Goal: Complete application form: Complete application form

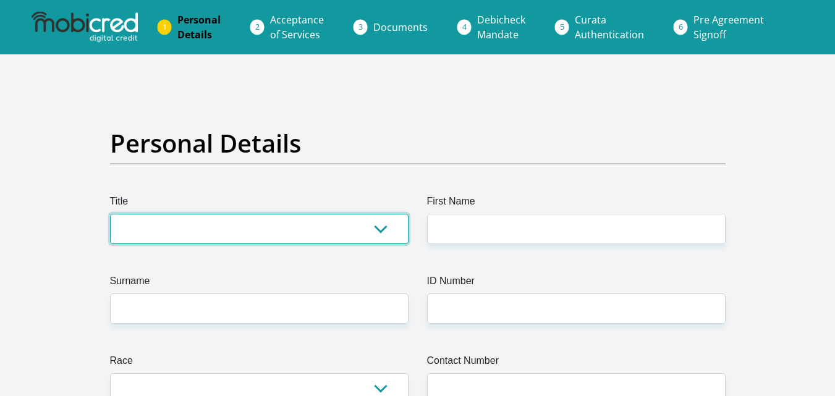
click at [289, 226] on select "Mr Ms Mrs Dr Other" at bounding box center [259, 229] width 299 height 30
select select "Mrs"
click at [110, 214] on select "Mr Ms Mrs Dr Other" at bounding box center [259, 229] width 299 height 30
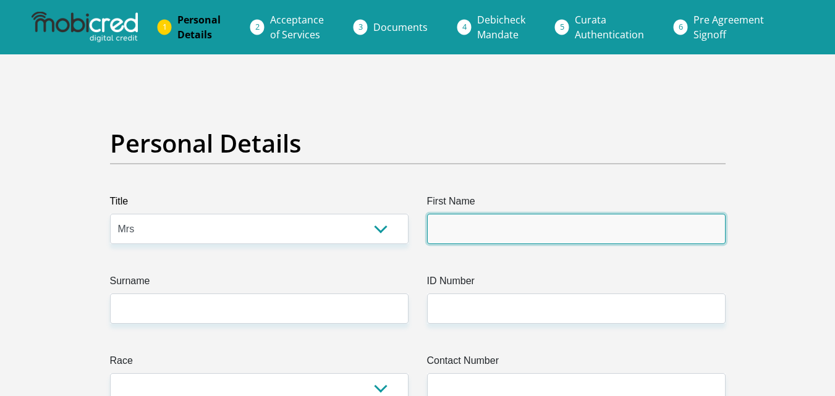
click at [457, 226] on input "First Name" at bounding box center [576, 229] width 299 height 30
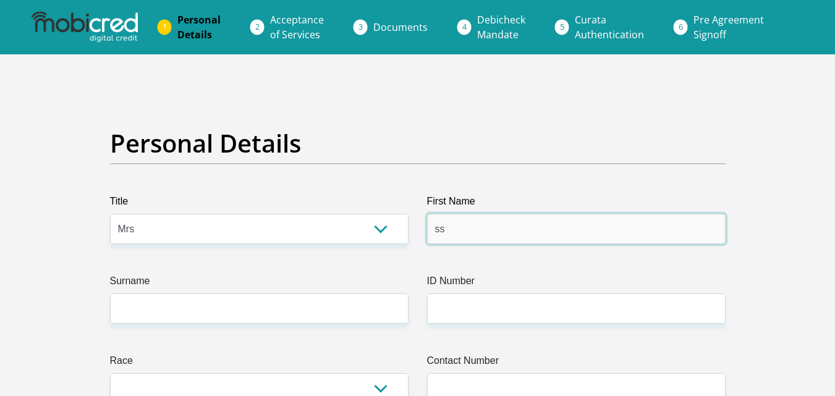
type input "s"
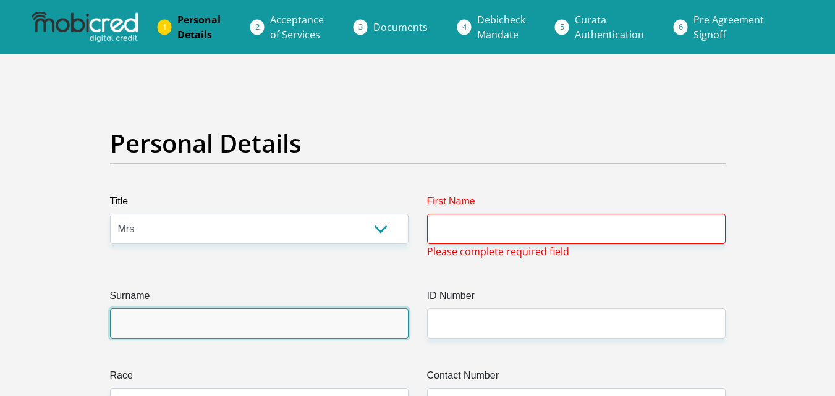
click at [307, 329] on input "Surname" at bounding box center [259, 324] width 299 height 30
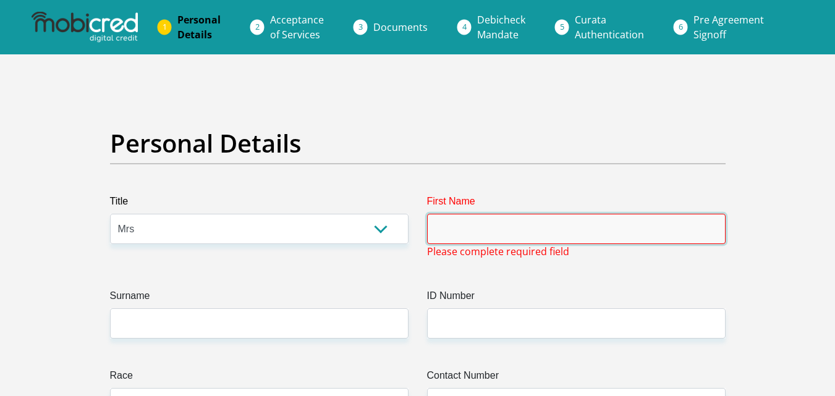
click at [477, 221] on input "First Name" at bounding box center [576, 229] width 299 height 30
type input "Shandre"
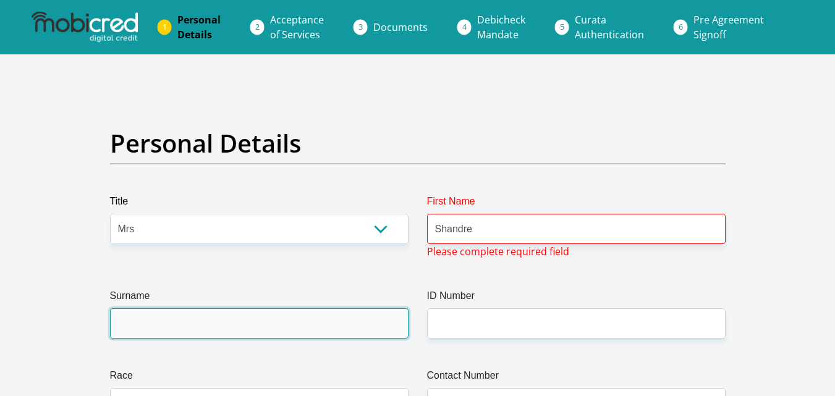
type input "Pekeur"
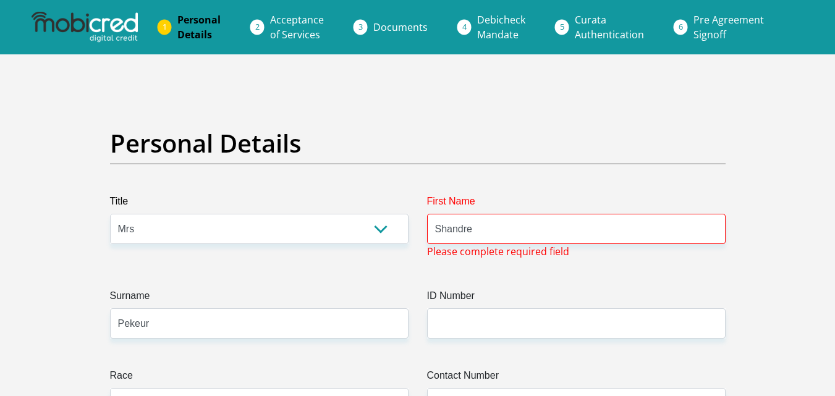
select select "ZAF"
type input "48 Rembrandt Street"
type input "Cape Town"
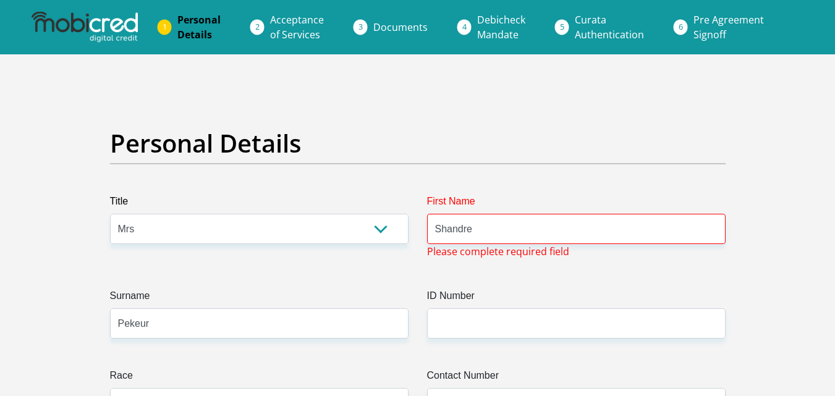
type input "7570"
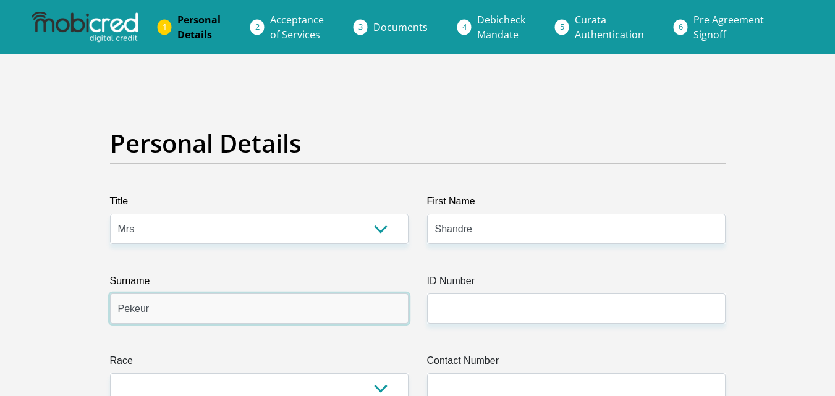
click at [319, 313] on input "Pekeur" at bounding box center [259, 309] width 299 height 30
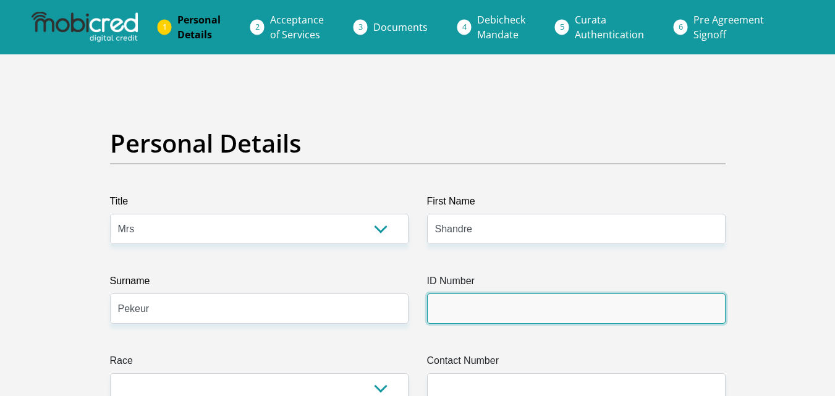
click at [480, 315] on input "ID Number" at bounding box center [576, 309] width 299 height 30
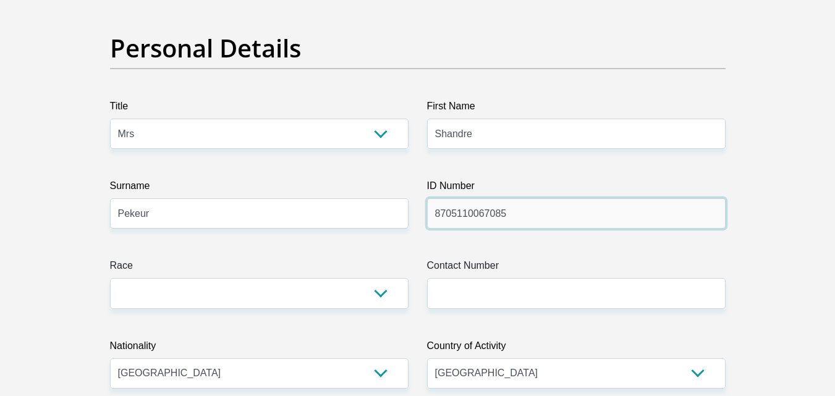
scroll to position [110, 0]
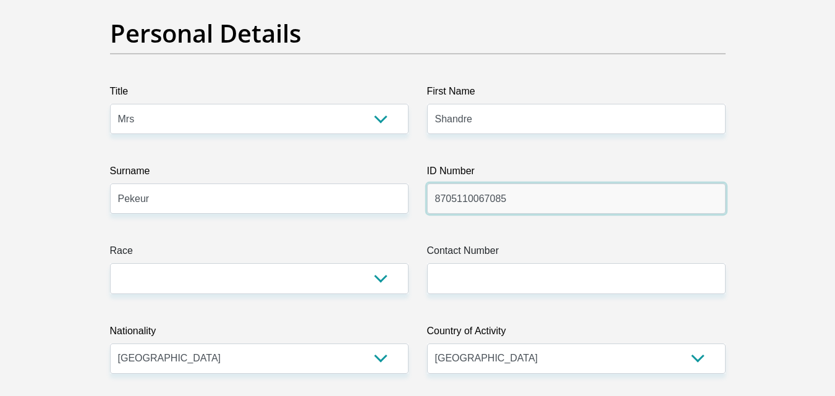
type input "8705110067085"
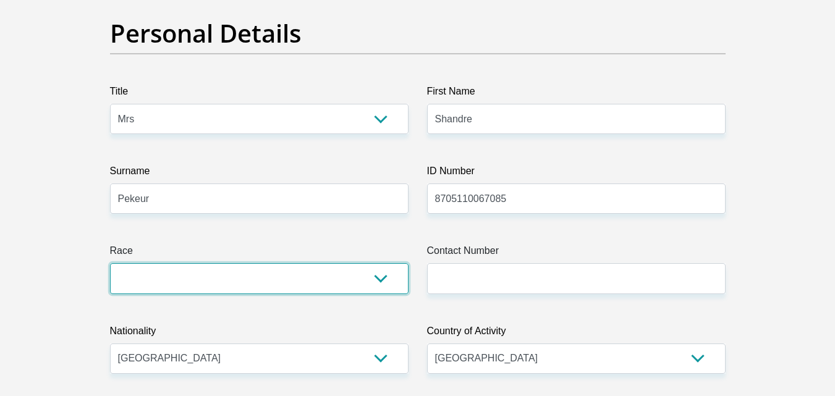
click at [339, 276] on select "Black Coloured Indian White Other" at bounding box center [259, 278] width 299 height 30
select select "2"
click at [110, 263] on select "Black Coloured Indian White Other" at bounding box center [259, 278] width 299 height 30
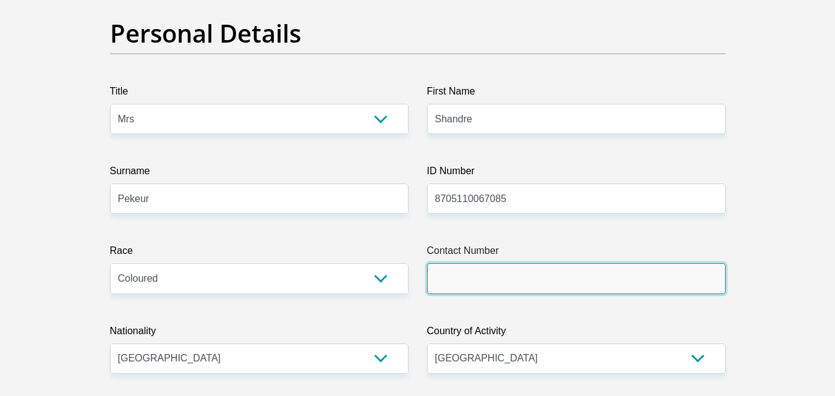
click at [461, 271] on input "Contact Number" at bounding box center [576, 278] width 299 height 30
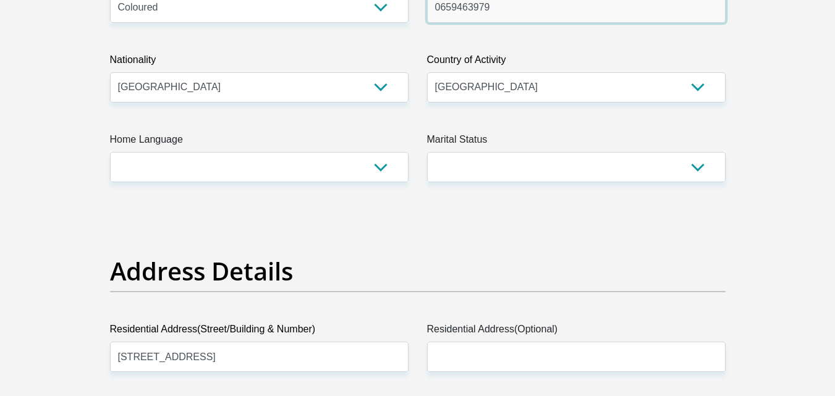
scroll to position [388, 0]
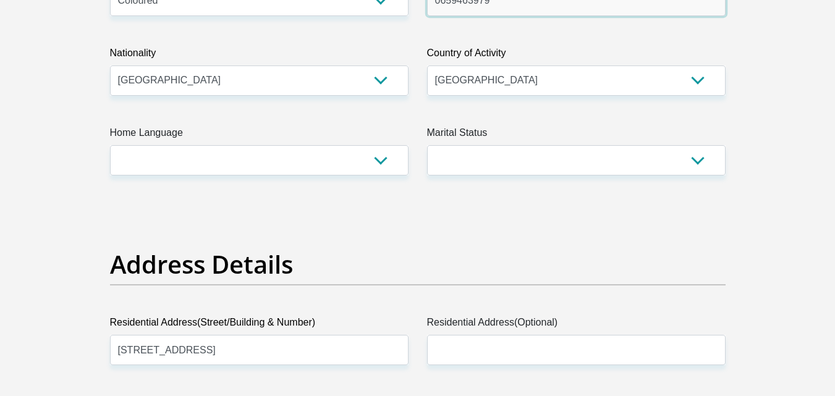
type input "0659463979"
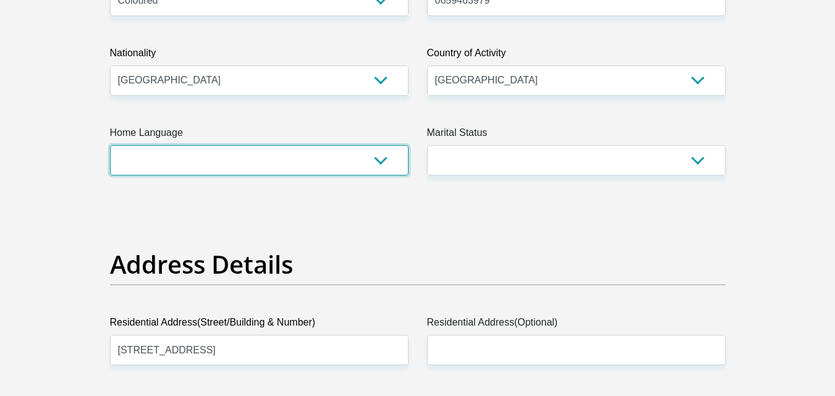
click at [304, 168] on select "Afrikaans English Sepedi South Ndebele Southern Sotho Swati Tsonga Tswana Venda…" at bounding box center [259, 160] width 299 height 30
select select "eng"
click at [110, 145] on select "Afrikaans English Sepedi South Ndebele Southern Sotho Swati Tsonga Tswana Venda…" at bounding box center [259, 160] width 299 height 30
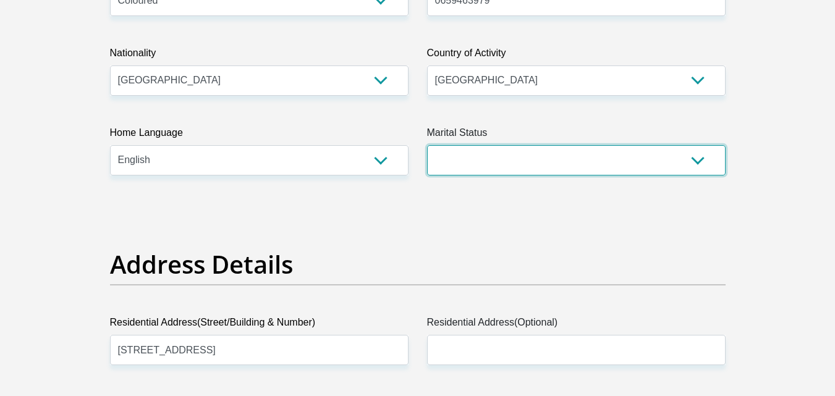
click at [463, 159] on select "Married ANC Single Divorced Widowed Married COP or Customary Law" at bounding box center [576, 160] width 299 height 30
select select "1"
click at [427, 145] on select "Married ANC Single Divorced Widowed Married COP or Customary Law" at bounding box center [576, 160] width 299 height 30
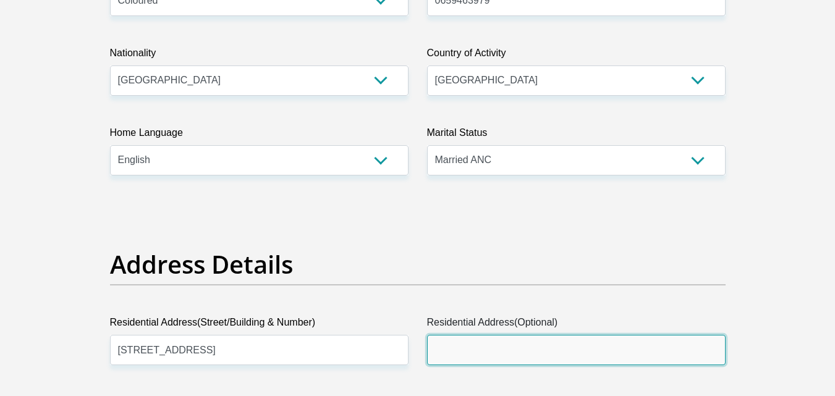
click at [472, 346] on input "Residential Address(Optional)" at bounding box center [576, 350] width 299 height 30
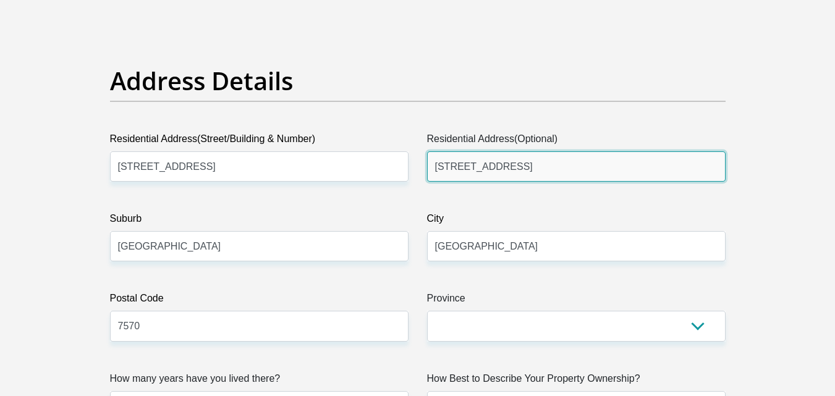
scroll to position [579, 0]
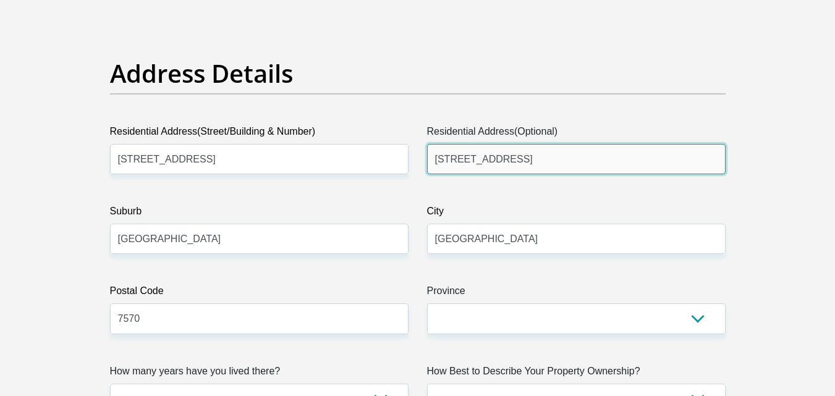
click at [620, 159] on input "48 Rembrandt street" at bounding box center [576, 159] width 299 height 30
type input "4"
type input "K"
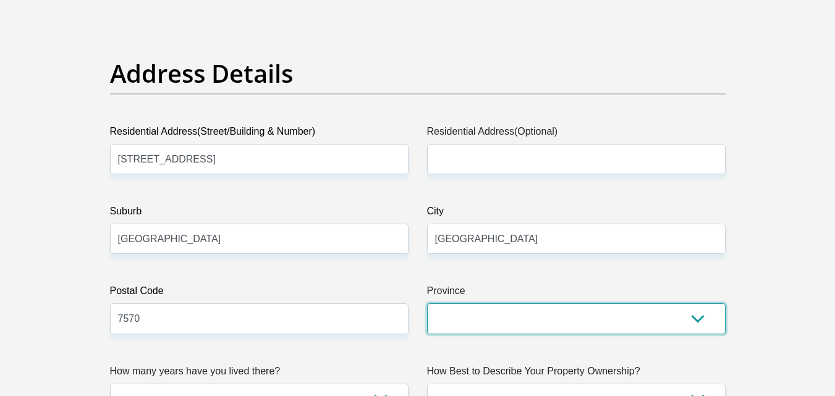
click at [550, 332] on select "Eastern Cape Free State Gauteng KwaZulu-Natal Limpopo Mpumalanga Northern Cape …" at bounding box center [576, 319] width 299 height 30
select select "Western Cape"
click at [427, 304] on select "Eastern Cape Free State Gauteng KwaZulu-Natal Limpopo Mpumalanga Northern Cape …" at bounding box center [576, 319] width 299 height 30
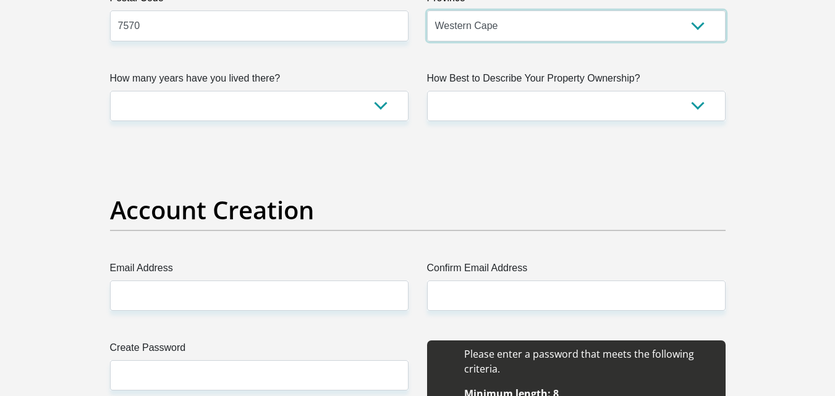
scroll to position [887, 0]
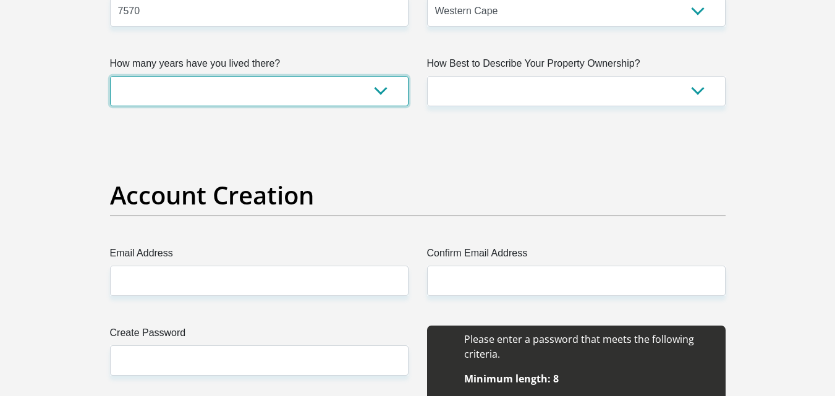
click at [257, 87] on select "less than 1 year 1-3 years 3-5 years 5+ years" at bounding box center [259, 91] width 299 height 30
select select "5"
click at [110, 76] on select "less than 1 year 1-3 years 3-5 years 5+ years" at bounding box center [259, 91] width 299 height 30
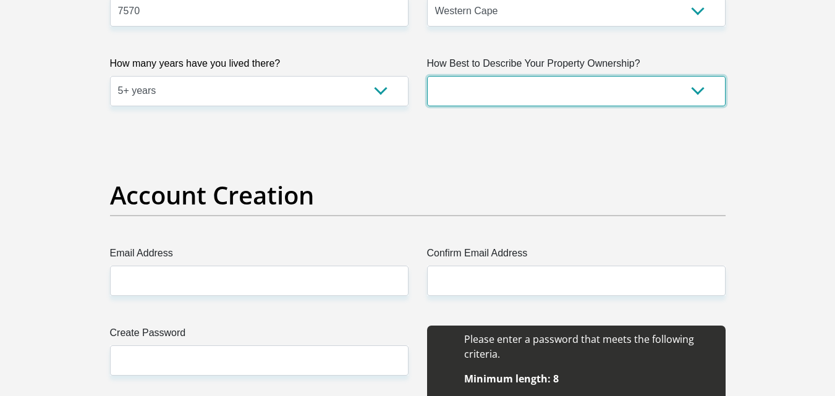
click at [474, 79] on select "Owned Rented Family Owned Company Dwelling" at bounding box center [576, 91] width 299 height 30
select select "Owned"
click at [427, 76] on select "Owned Rented Family Owned Company Dwelling" at bounding box center [576, 91] width 299 height 30
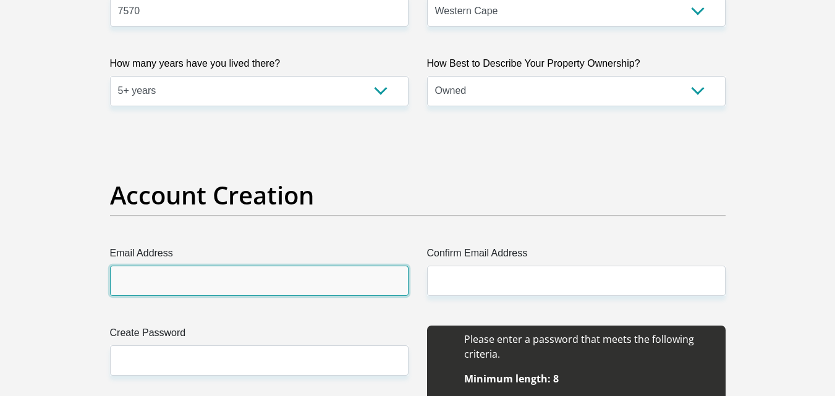
click at [258, 279] on input "Email Address" at bounding box center [259, 281] width 299 height 30
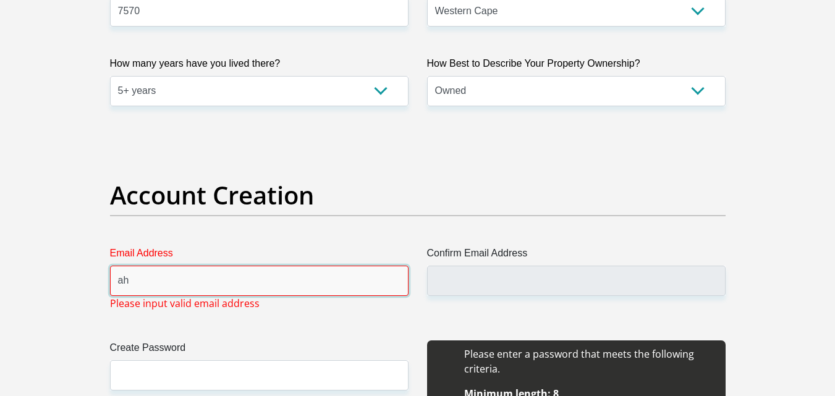
type input "a"
type input "S"
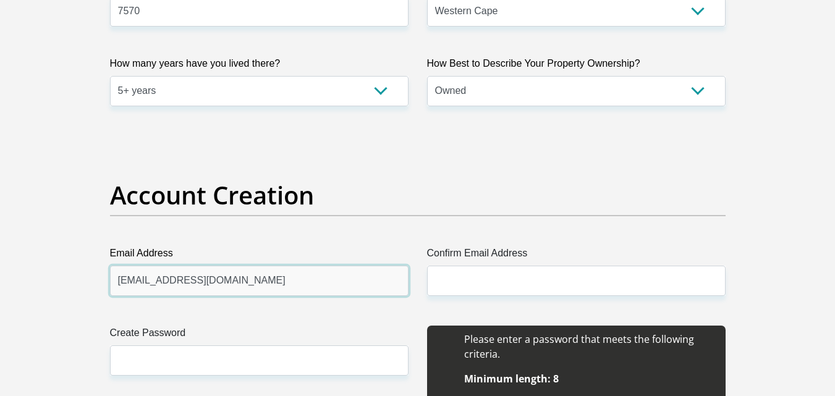
type input "shandrepekeurerasmus@gmail.com"
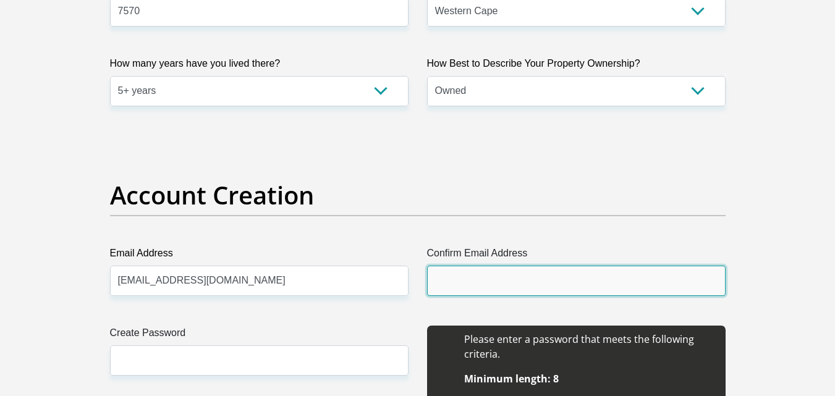
click at [497, 279] on input "Confirm Email Address" at bounding box center [576, 281] width 299 height 30
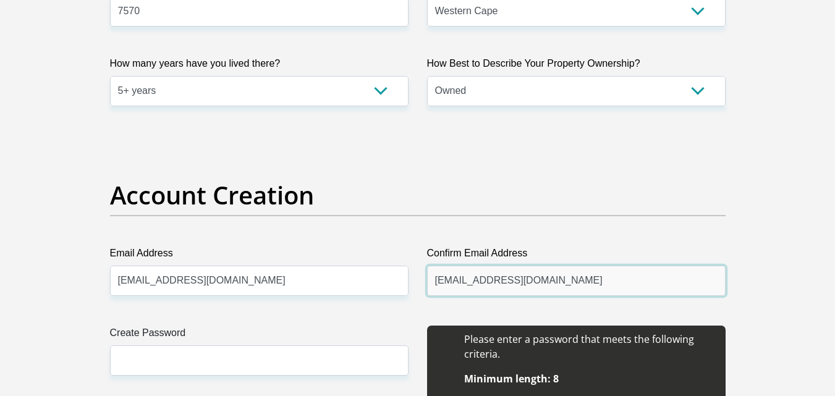
type input "shandrepekeurerasmus@gmail.com"
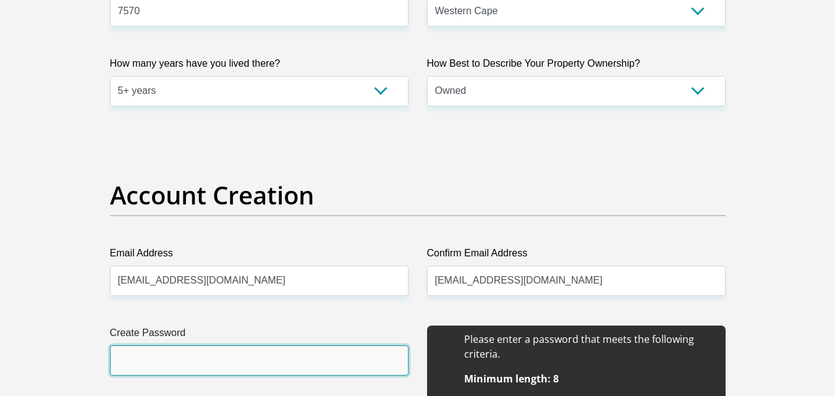
click at [288, 362] on input "Create Password" at bounding box center [259, 361] width 299 height 30
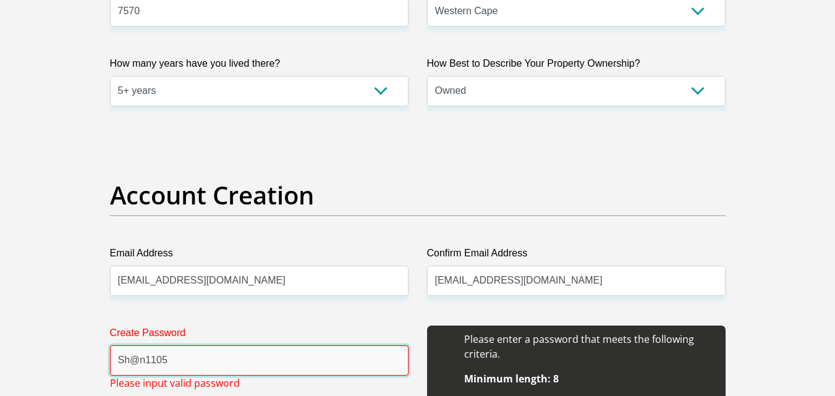
click at [242, 365] on input "Sh@n1105" at bounding box center [259, 361] width 299 height 30
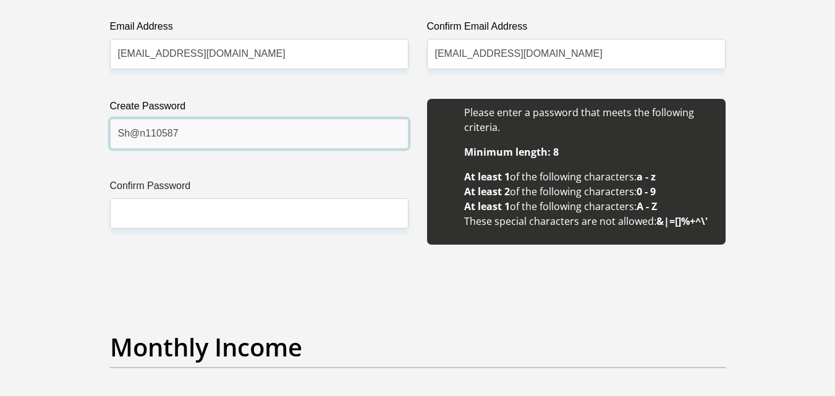
scroll to position [1122, 0]
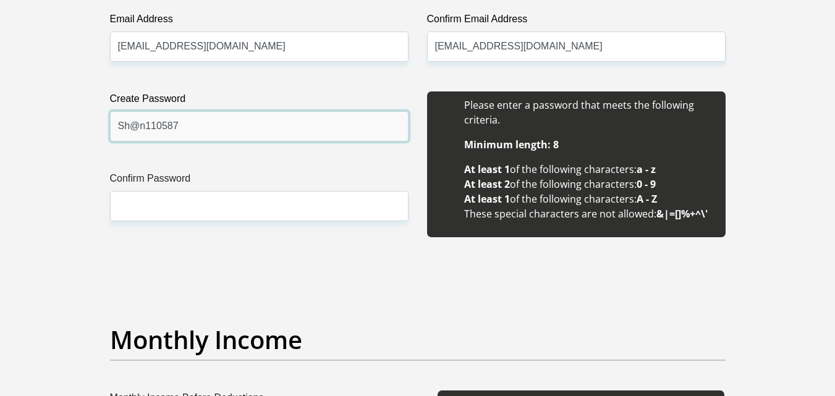
type input "Sh@n110587"
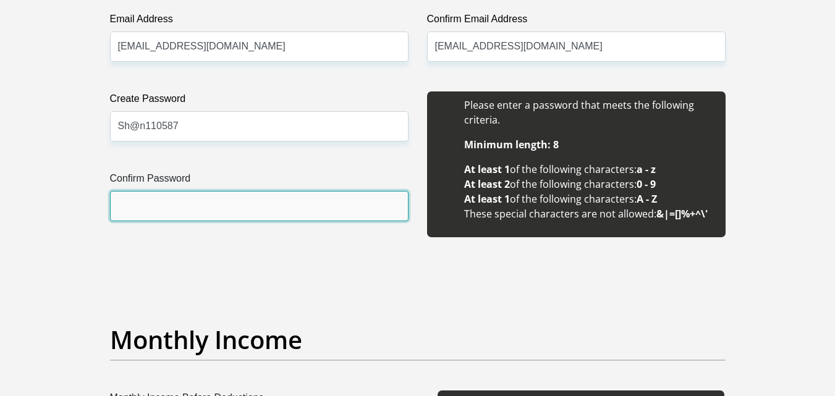
click at [153, 207] on input "Confirm Password" at bounding box center [259, 206] width 299 height 30
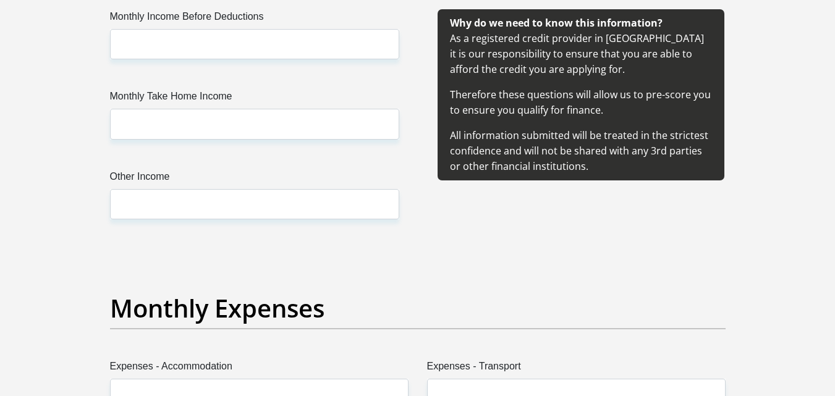
scroll to position [1444, 0]
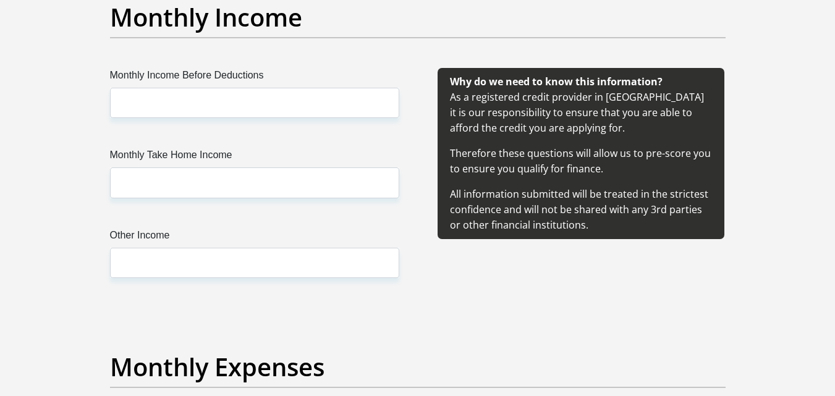
type input "Sh@n110587"
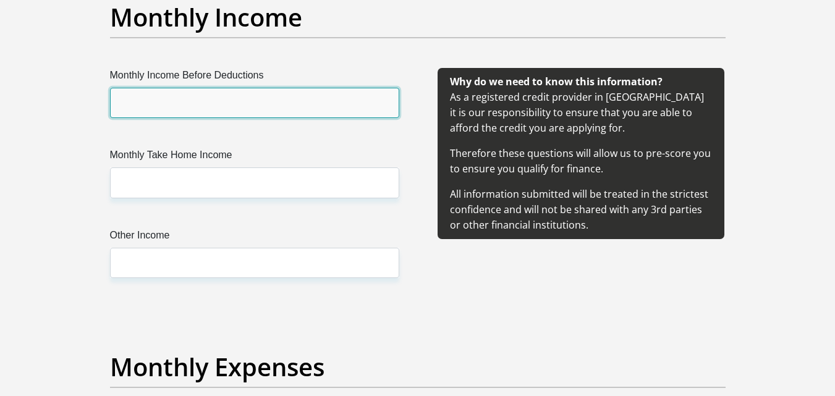
click at [173, 90] on input "Monthly Income Before Deductions" at bounding box center [254, 103] width 289 height 30
type input "31400"
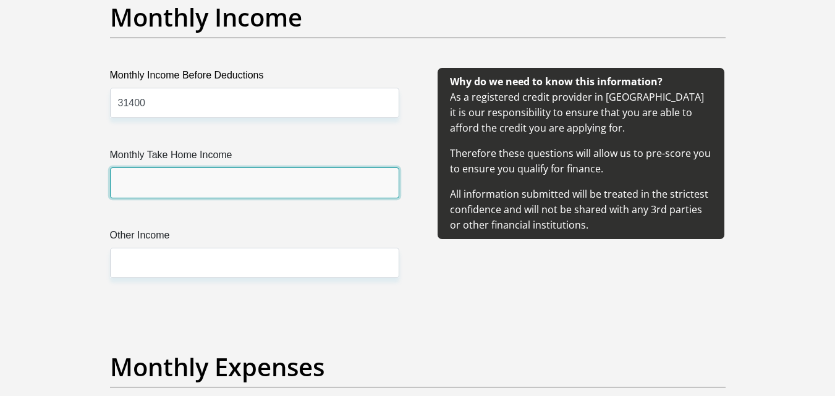
click at [179, 173] on input "Monthly Take Home Income" at bounding box center [254, 183] width 289 height 30
type input "26000"
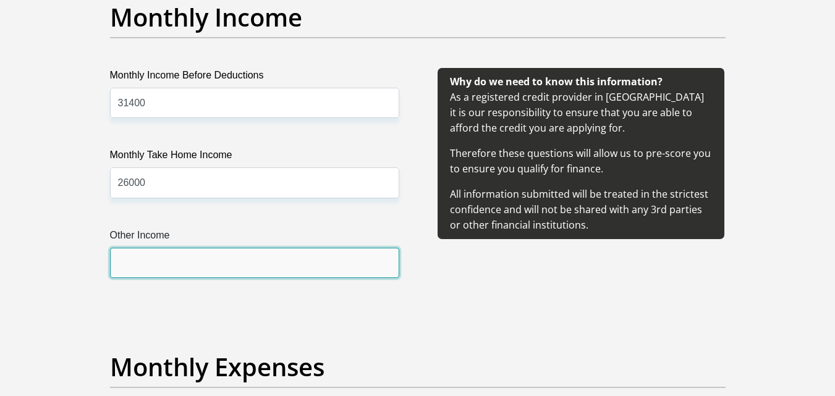
click at [166, 263] on input "Other Income" at bounding box center [254, 263] width 289 height 30
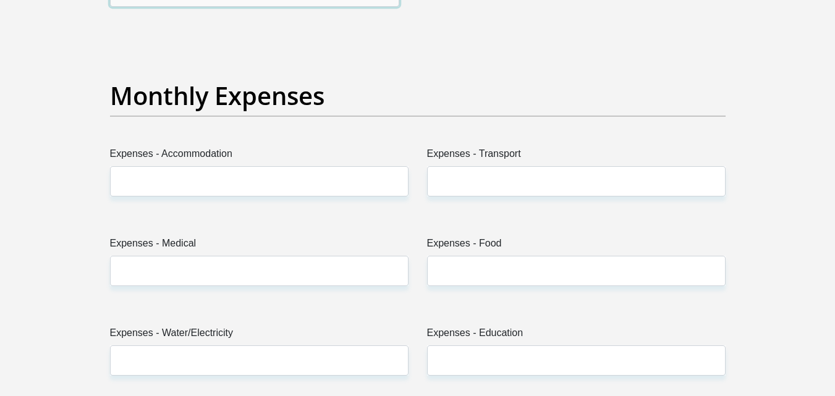
scroll to position [1723, 0]
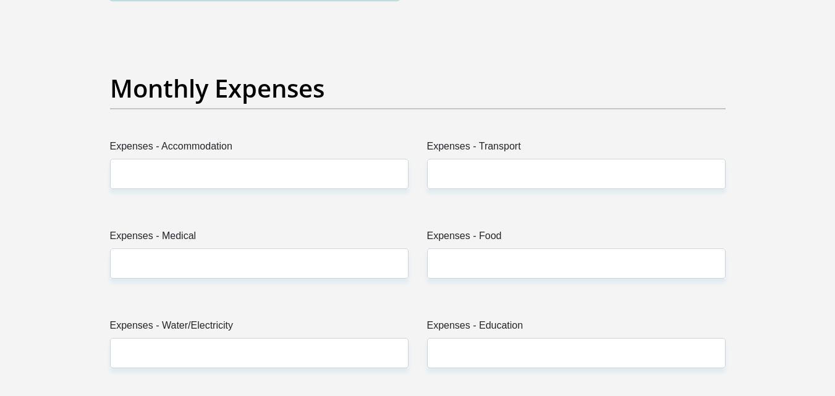
type input "18000"
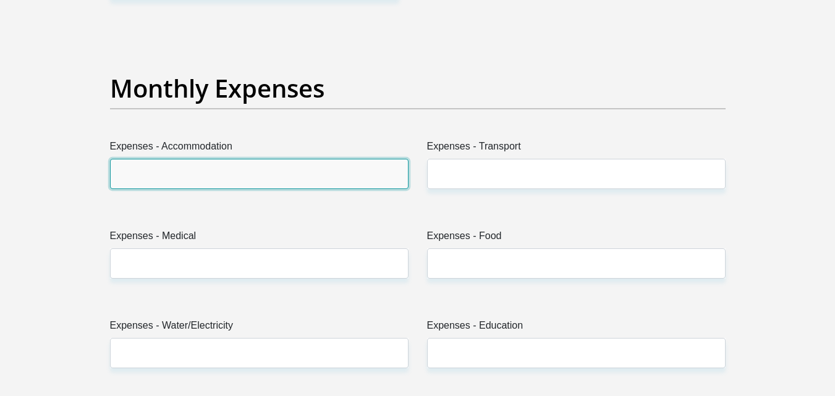
click at [286, 176] on input "Expenses - Accommodation" at bounding box center [259, 174] width 299 height 30
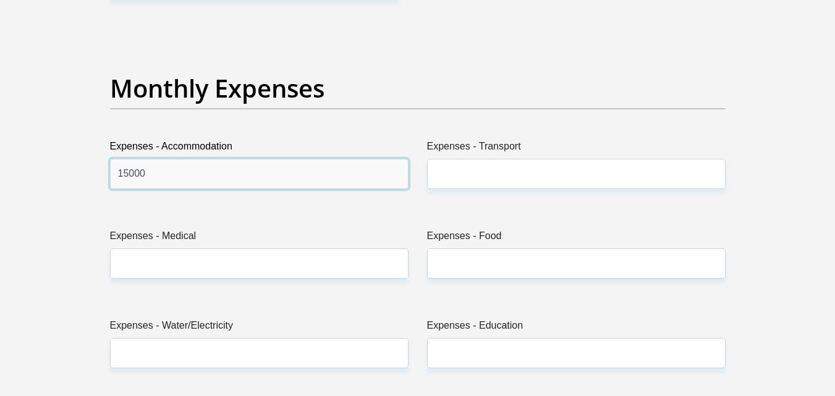
type input "15000"
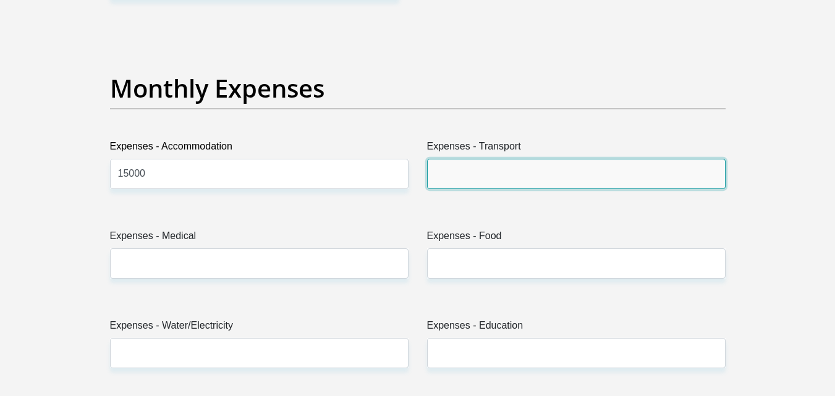
click at [483, 168] on input "Expenses - Transport" at bounding box center [576, 174] width 299 height 30
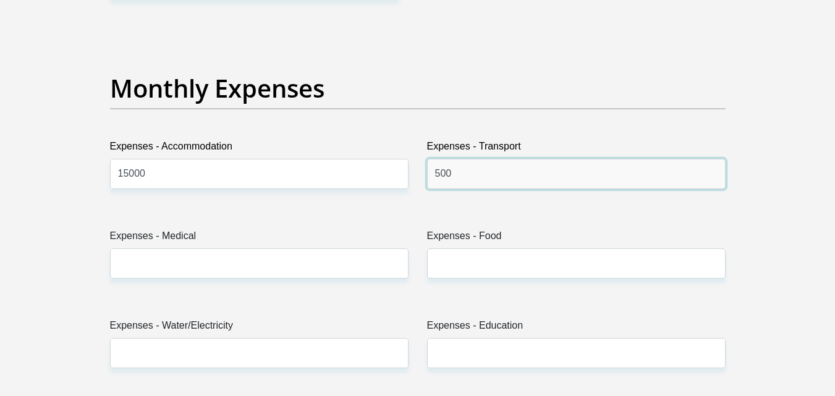
type input "500"
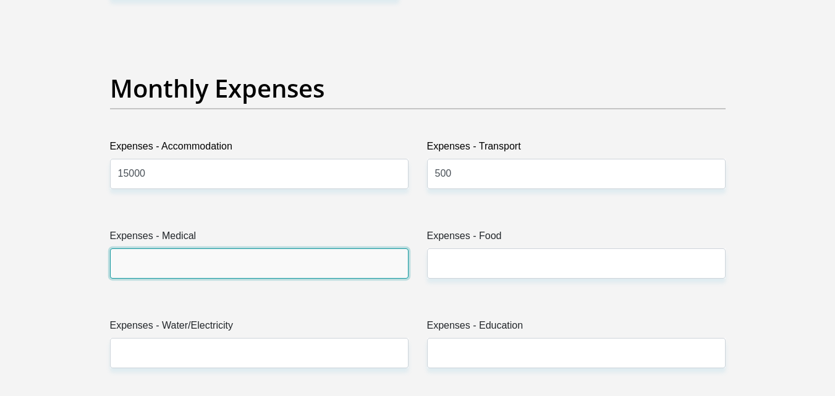
click at [291, 260] on input "Expenses - Medical" at bounding box center [259, 264] width 299 height 30
type input "0"
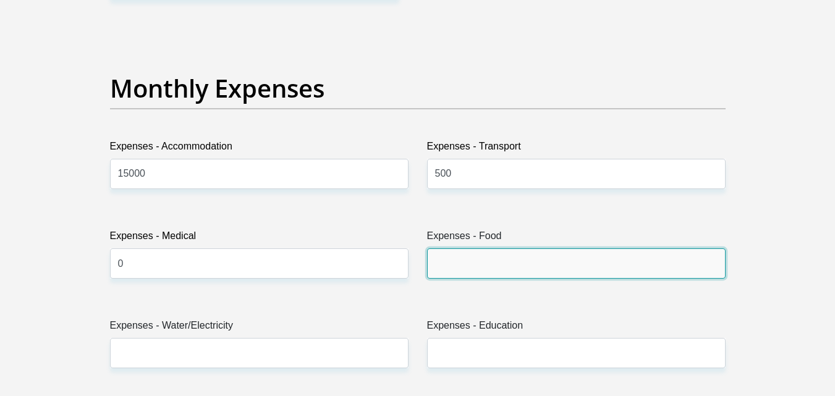
click at [468, 264] on input "Expenses - Food" at bounding box center [576, 264] width 299 height 30
type input "0"
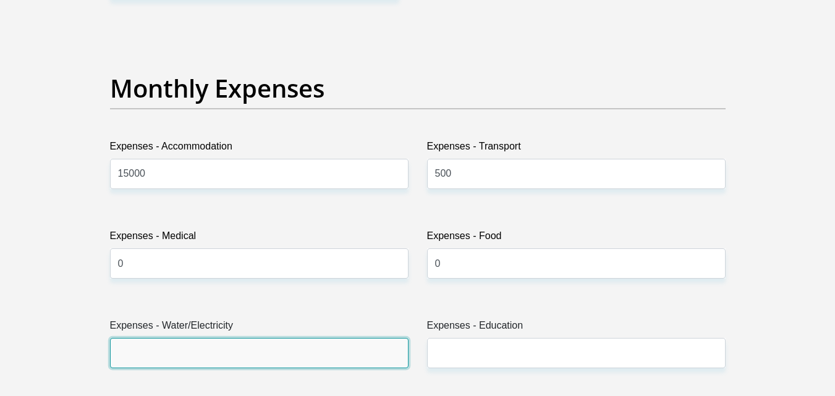
click at [323, 356] on input "Expenses - Water/Electricity" at bounding box center [259, 353] width 299 height 30
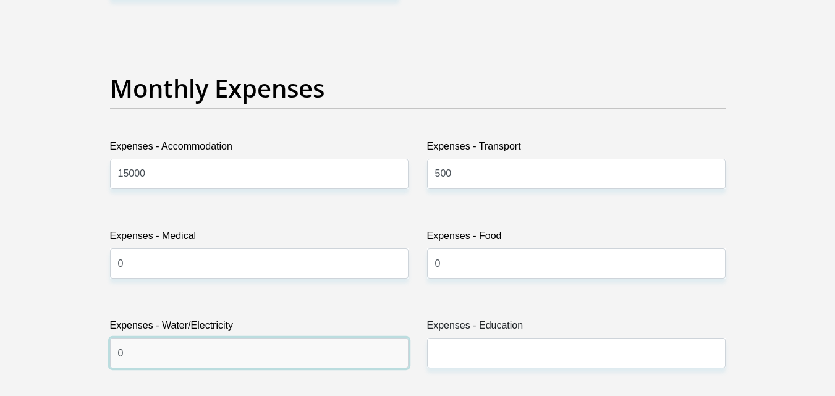
type input "0"
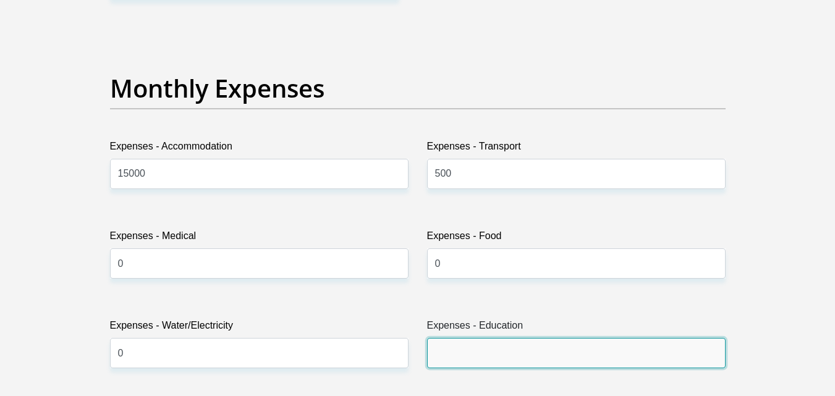
click at [500, 359] on input "Expenses - Education" at bounding box center [576, 353] width 299 height 30
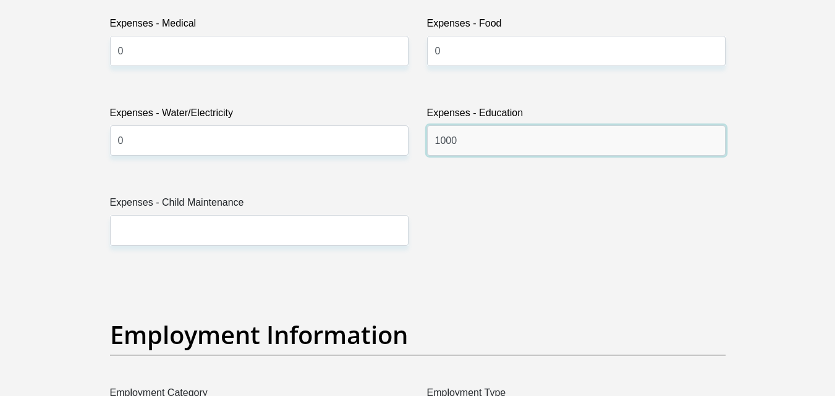
scroll to position [1943, 0]
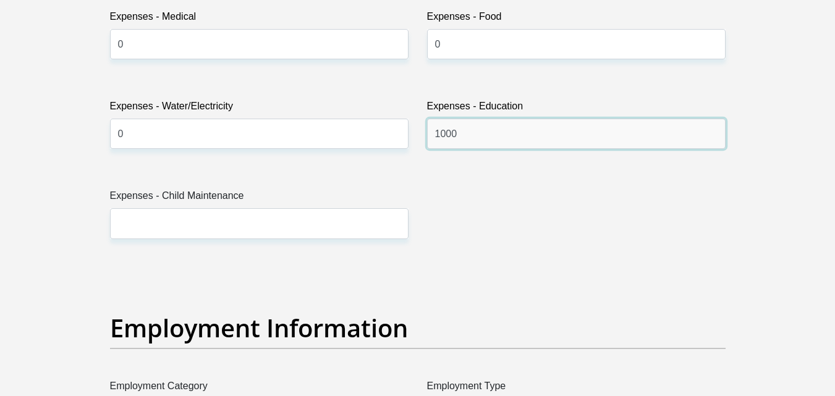
type input "1000"
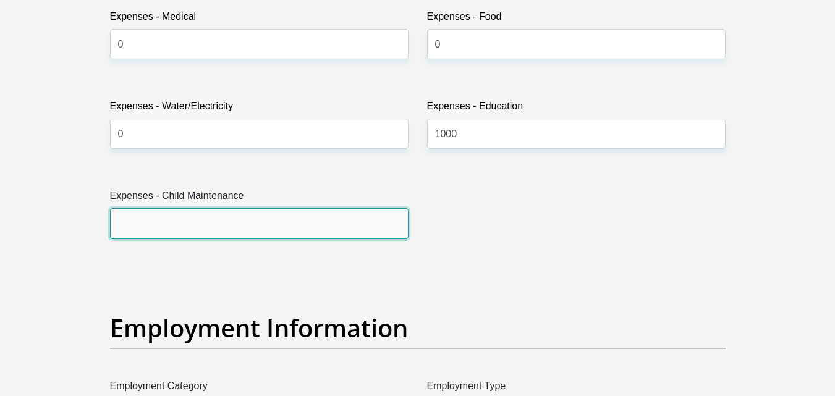
click at [310, 226] on input "Expenses - Child Maintenance" at bounding box center [259, 223] width 299 height 30
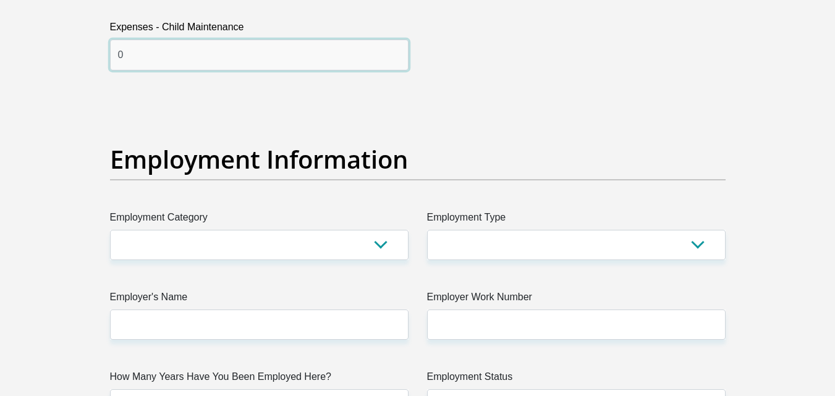
scroll to position [2119, 0]
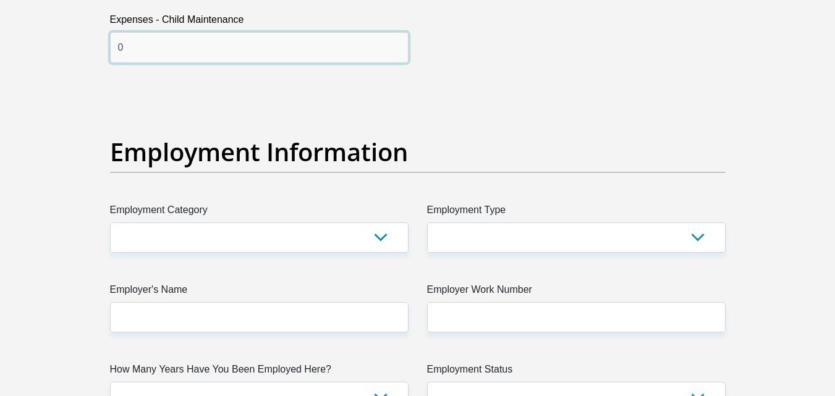
type input "0"
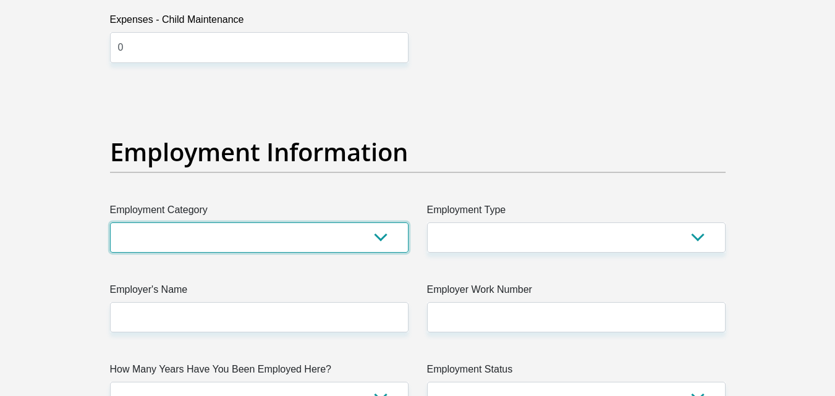
click at [395, 238] on select "AGRICULTURE ALCOHOL & TOBACCO CONSTRUCTION MATERIALS METALLURGY EQUIPMENT FOR R…" at bounding box center [259, 238] width 299 height 30
click at [380, 236] on select "AGRICULTURE ALCOHOL & TOBACCO CONSTRUCTION MATERIALS METALLURGY EQUIPMENT FOR R…" at bounding box center [259, 238] width 299 height 30
select select "28"
click at [110, 223] on select "AGRICULTURE ALCOHOL & TOBACCO CONSTRUCTION MATERIALS METALLURGY EQUIPMENT FOR R…" at bounding box center [259, 238] width 299 height 30
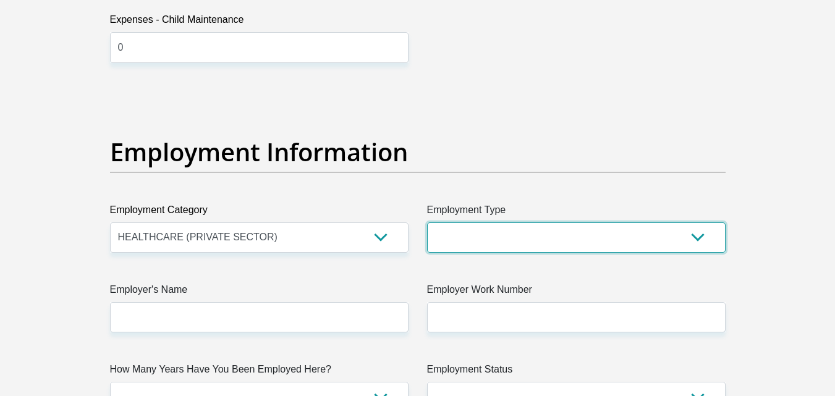
click at [513, 236] on select "College/Lecturer Craft Seller Creative Driver Executive Farmer Forces - Non Com…" at bounding box center [576, 238] width 299 height 30
select select "Office Staff/Clerk"
click at [427, 223] on select "College/Lecturer Craft Seller Creative Driver Executive Farmer Forces - Non Com…" at bounding box center [576, 238] width 299 height 30
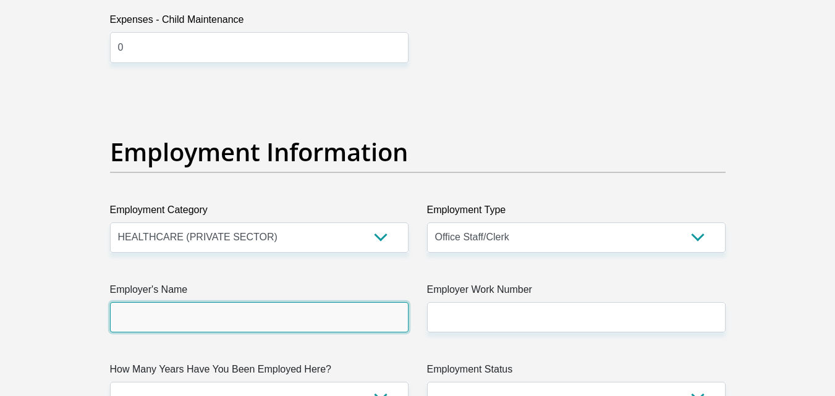
click at [234, 318] on input "Employer's Name" at bounding box center [259, 317] width 299 height 30
type input "BMSMedicalSupplies"
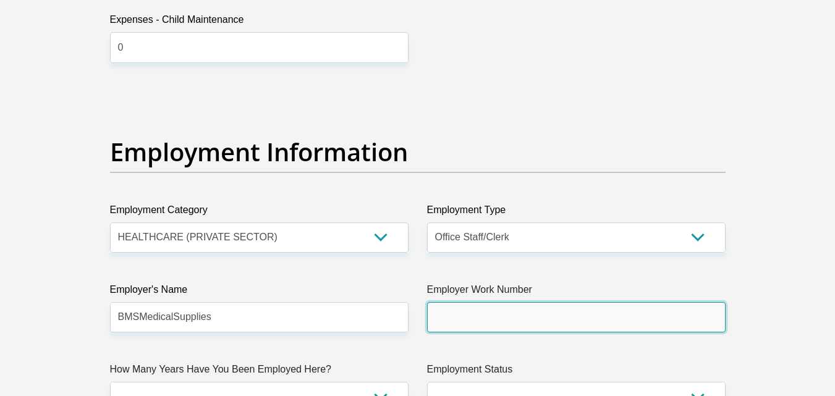
click at [495, 323] on input "Employer Work Number" at bounding box center [576, 317] width 299 height 30
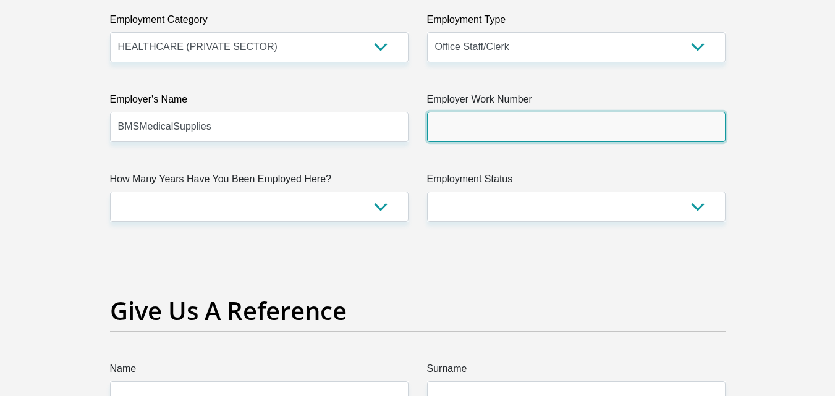
scroll to position [2317, 0]
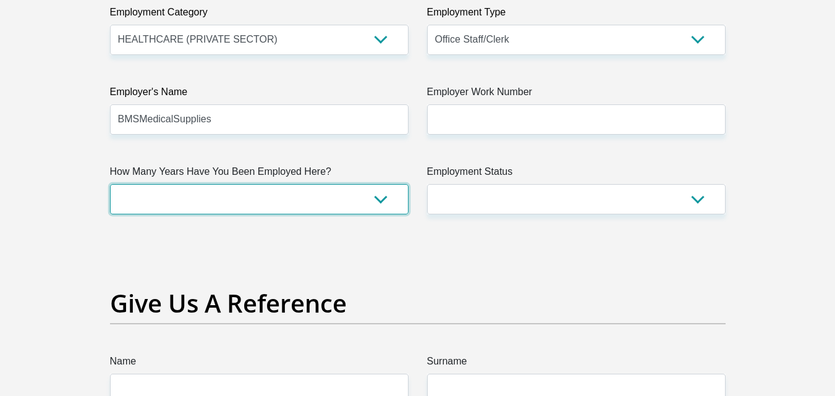
click at [294, 200] on select "less than 1 year 1-3 years 3-5 years 5+ years" at bounding box center [259, 199] width 299 height 30
select select "60"
click at [110, 184] on select "less than 1 year 1-3 years 3-5 years 5+ years" at bounding box center [259, 199] width 299 height 30
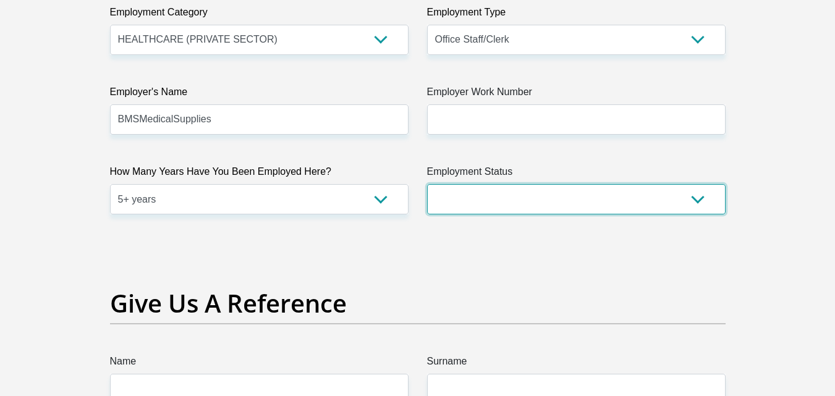
click at [500, 201] on select "Permanent/Full-time Part-time/Casual Contract Worker Self-Employed Housewife Re…" at bounding box center [576, 199] width 299 height 30
select select "1"
click at [427, 184] on select "Permanent/Full-time Part-time/Casual Contract Worker Self-Employed Housewife Re…" at bounding box center [576, 199] width 299 height 30
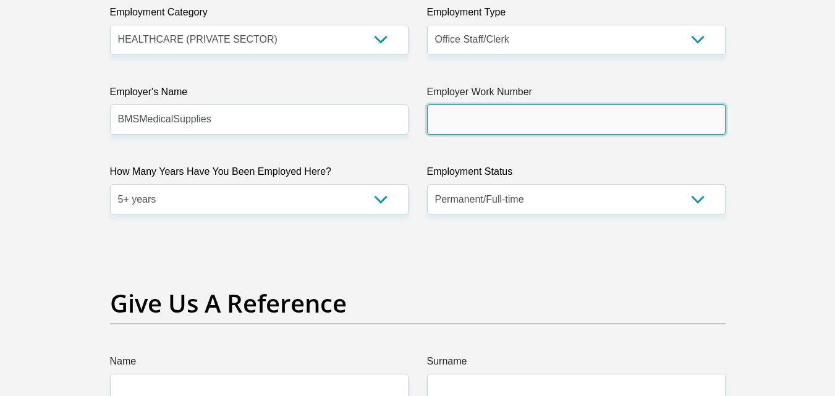
click at [496, 111] on input "Employer Work Number" at bounding box center [576, 119] width 299 height 30
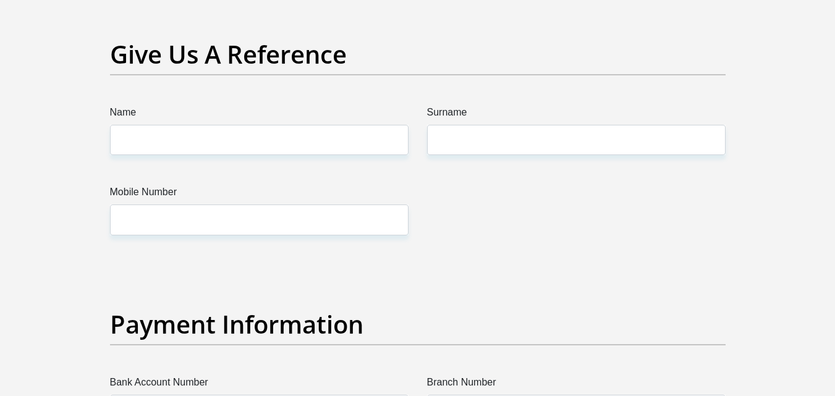
scroll to position [2559, 0]
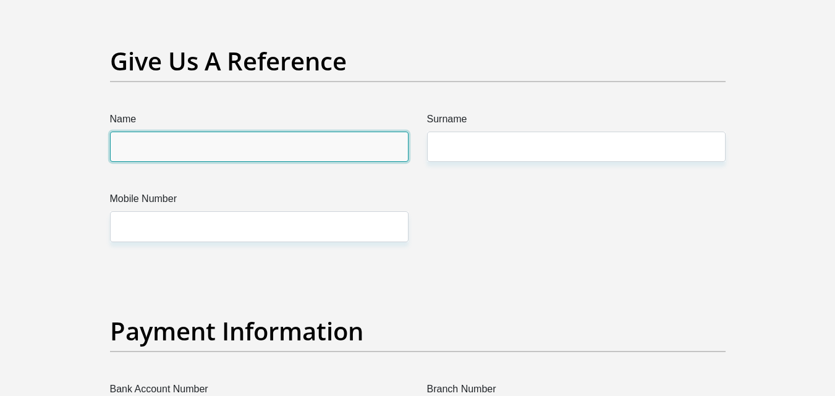
click at [288, 148] on input "Name" at bounding box center [259, 147] width 299 height 30
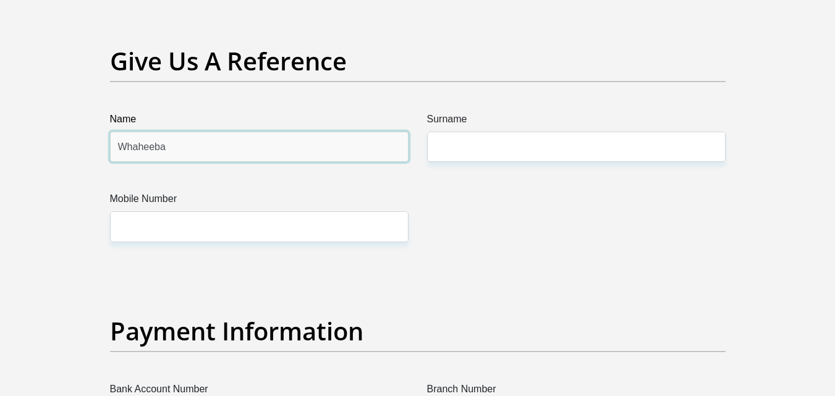
type input "Whaheeba"
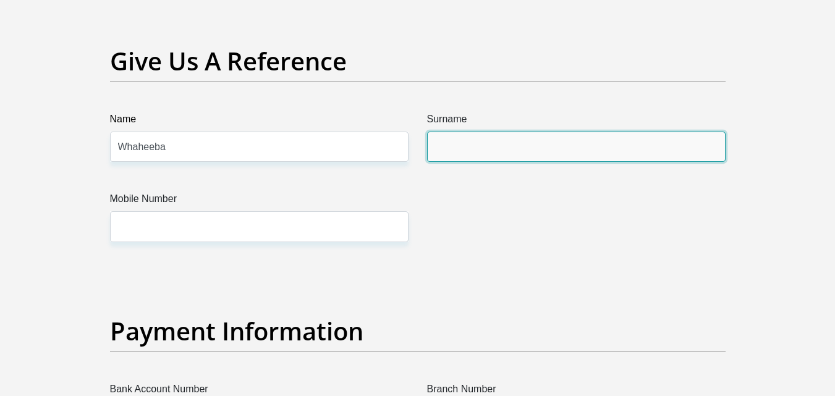
click at [492, 148] on input "Surname" at bounding box center [576, 147] width 299 height 30
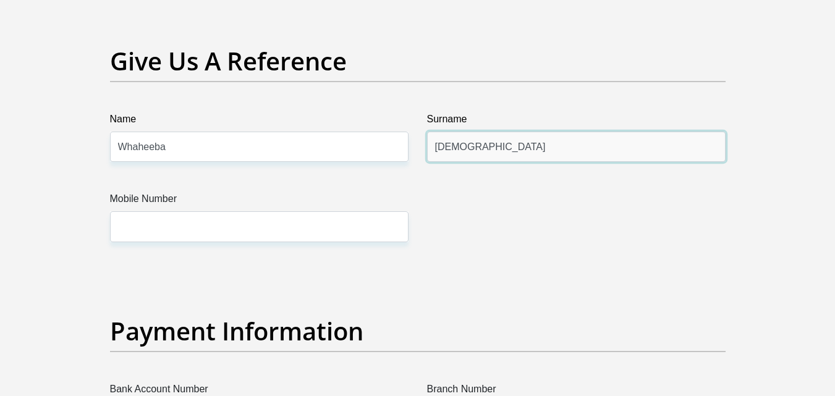
type input "Abrahams"
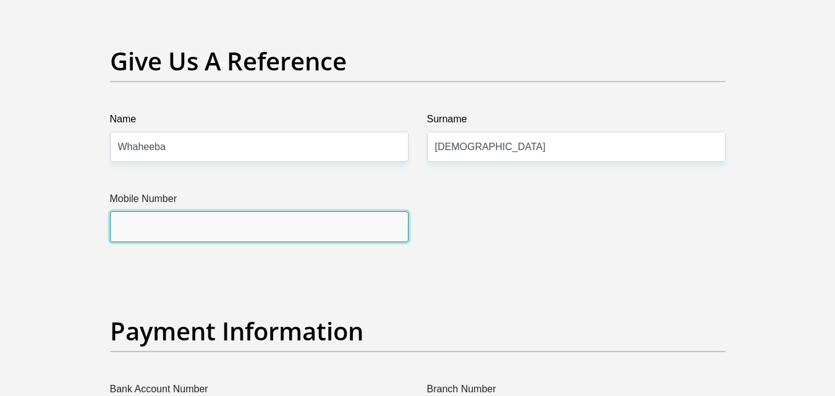
click at [304, 234] on input "Mobile Number" at bounding box center [259, 226] width 299 height 30
paste input "+27 73 434 0612"
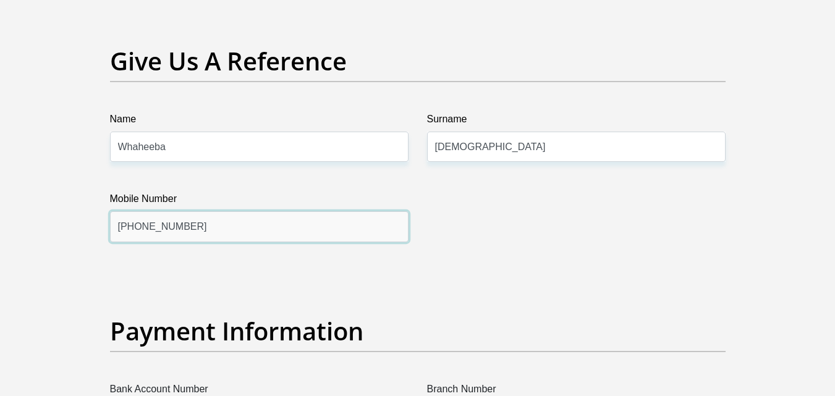
click at [138, 228] on input "+27 73 434 0612" at bounding box center [259, 226] width 299 height 30
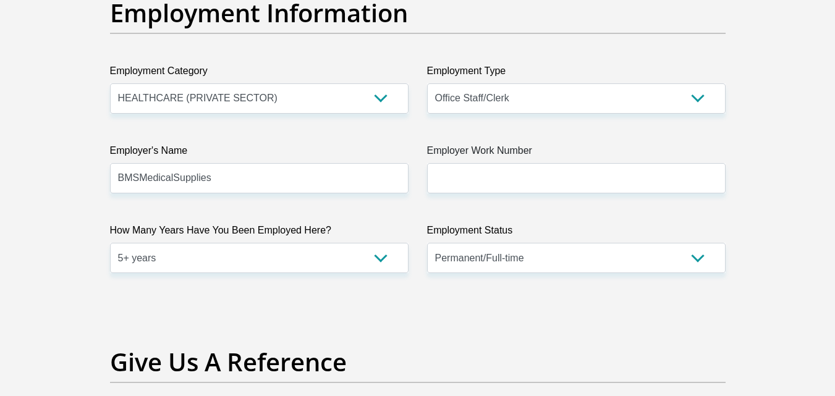
scroll to position [2156, 0]
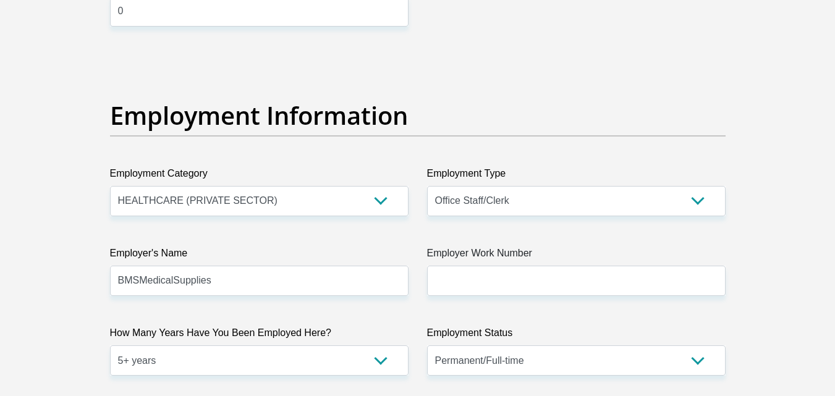
type input "073 434 0612"
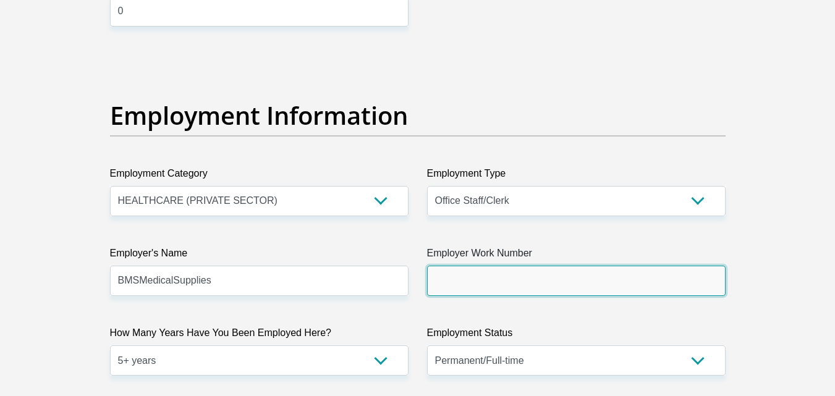
click at [641, 281] on input "Employer Work Number" at bounding box center [576, 281] width 299 height 30
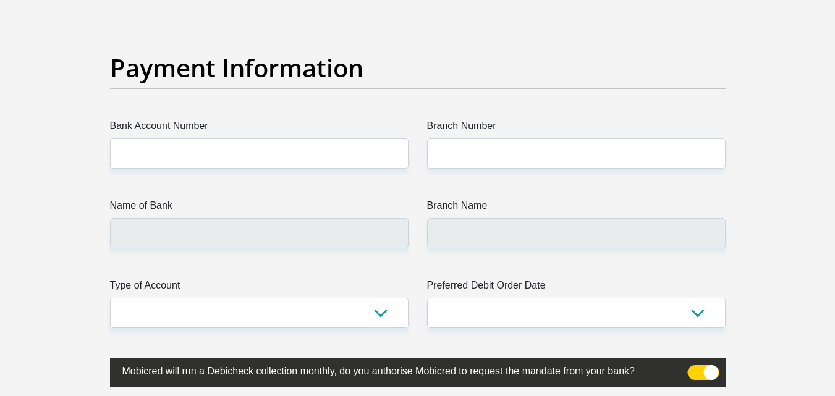
scroll to position [2830, 0]
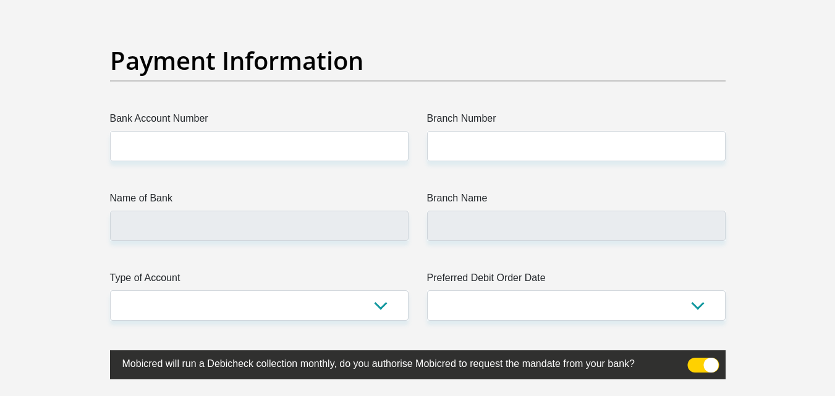
type input "0219036667"
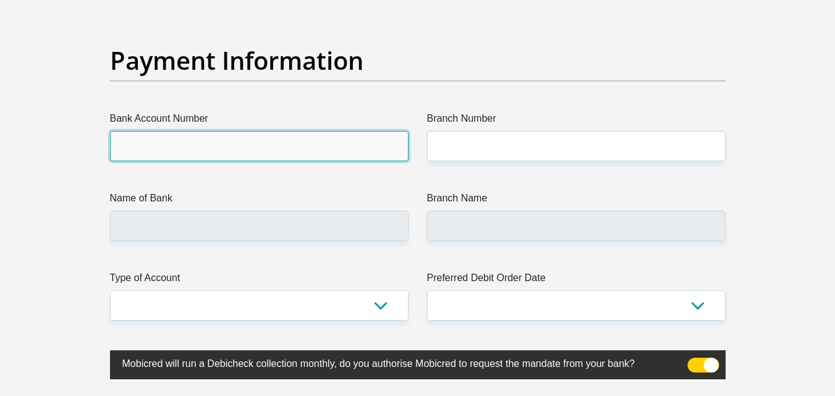
drag, startPoint x: 285, startPoint y: 145, endPoint x: 275, endPoint y: 139, distance: 11.7
click at [275, 139] on input "Bank Account Number" at bounding box center [259, 146] width 299 height 30
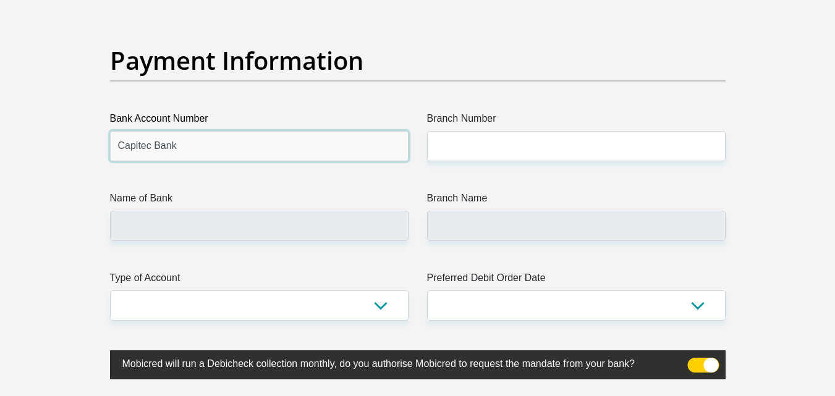
click at [300, 152] on input "Capitec Bank" at bounding box center [259, 146] width 299 height 30
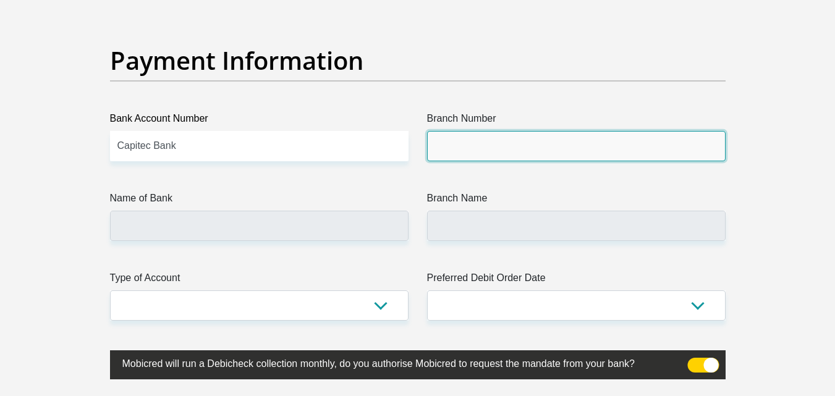
click at [452, 148] on input "Branch Number" at bounding box center [576, 146] width 299 height 30
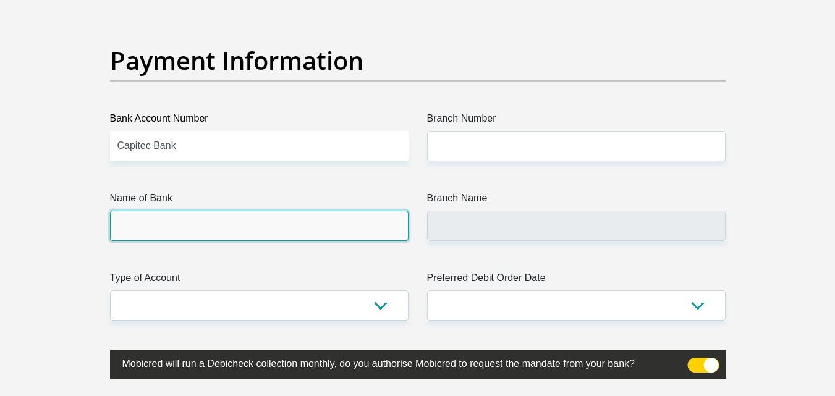
click at [180, 229] on input "Name of Bank" at bounding box center [259, 226] width 299 height 30
click at [182, 224] on input "Name of Bank" at bounding box center [259, 226] width 299 height 30
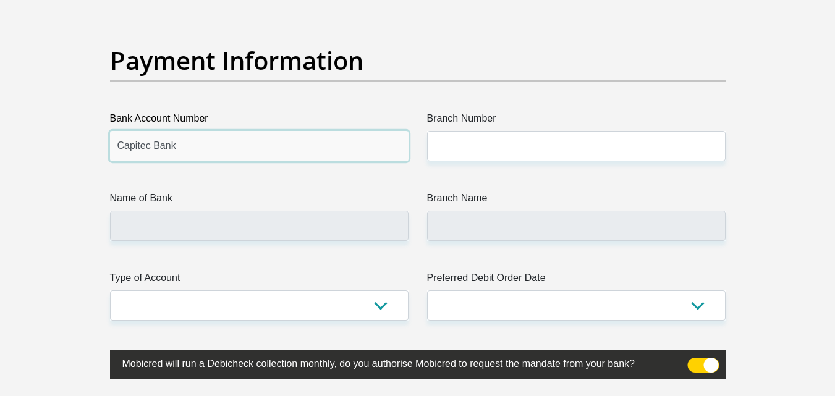
click at [176, 143] on input "Capitec Bank" at bounding box center [259, 146] width 299 height 30
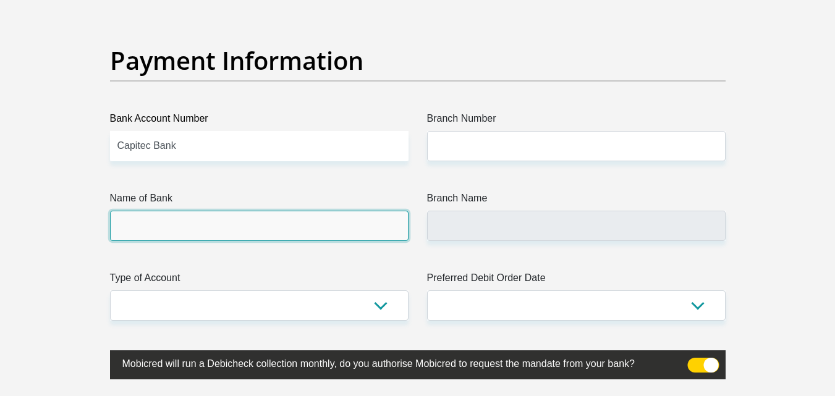
click at [189, 220] on input "Name of Bank" at bounding box center [259, 226] width 299 height 30
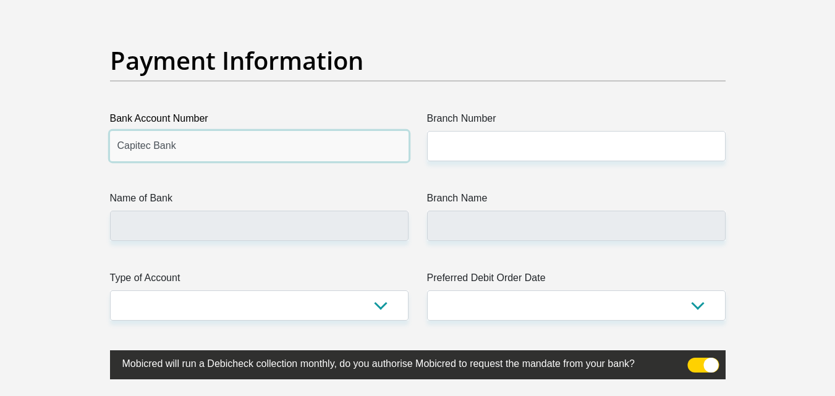
drag, startPoint x: 197, startPoint y: 145, endPoint x: 107, endPoint y: 148, distance: 89.7
click at [107, 148] on div "Bank Account Number Capitec Bank" at bounding box center [259, 136] width 317 height 50
drag, startPoint x: 181, startPoint y: 162, endPoint x: 158, endPoint y: 149, distance: 25.8
click at [158, 149] on input "Capitec Bank" at bounding box center [259, 146] width 299 height 30
type input "ank"
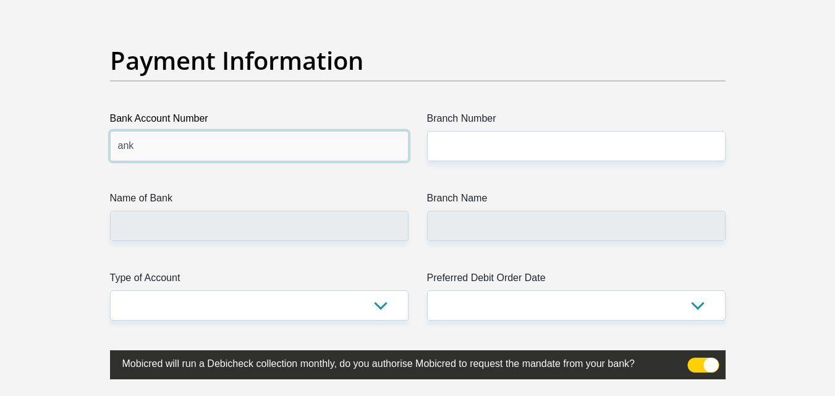
click at [158, 149] on input "ank" at bounding box center [259, 146] width 299 height 30
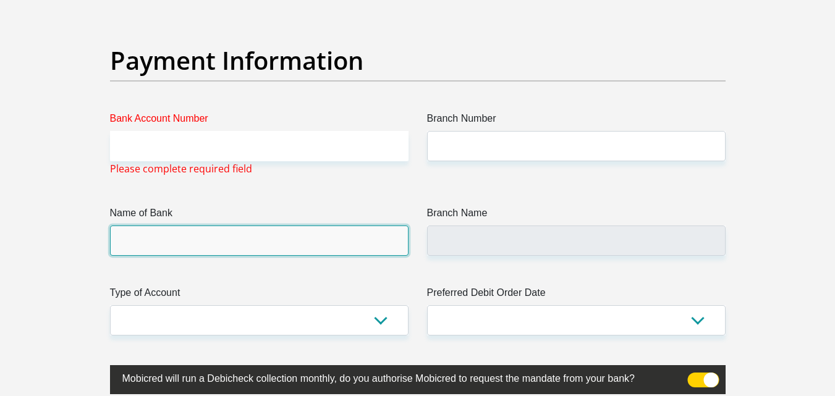
click at [167, 237] on input "Name of Bank" at bounding box center [259, 241] width 299 height 30
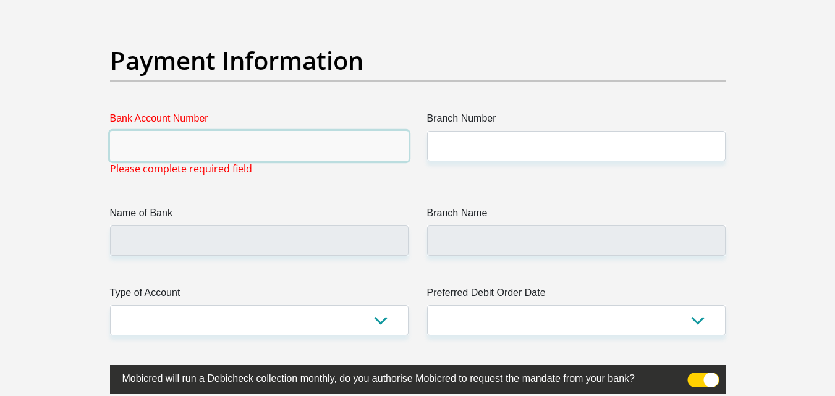
click at [164, 146] on input "Bank Account Number" at bounding box center [259, 146] width 299 height 30
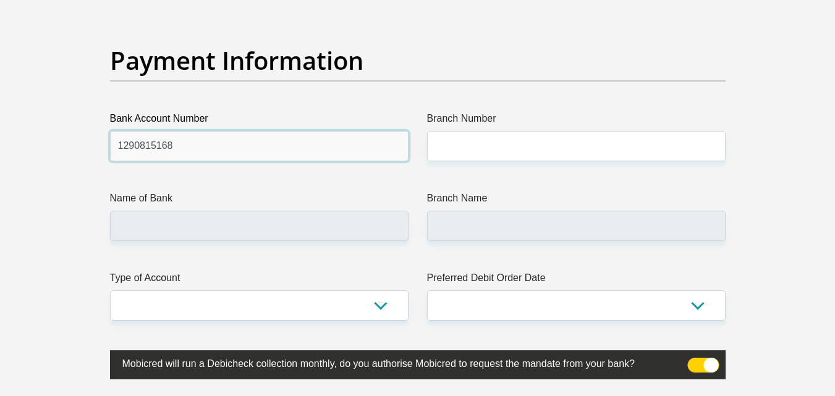
type input "1290815168"
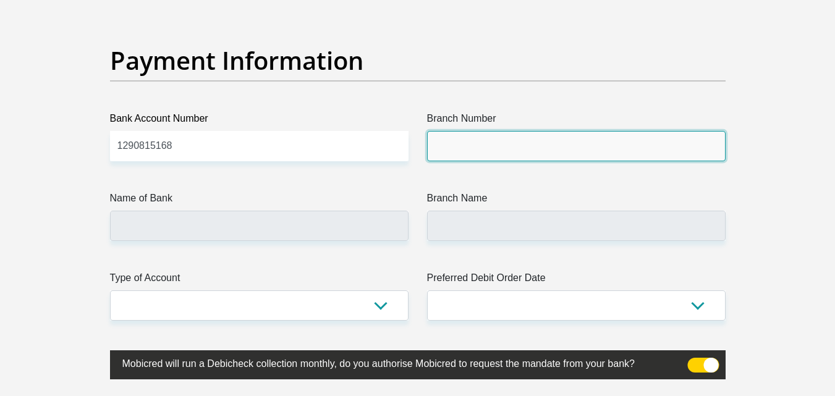
click at [463, 137] on input "Branch Number" at bounding box center [576, 146] width 299 height 30
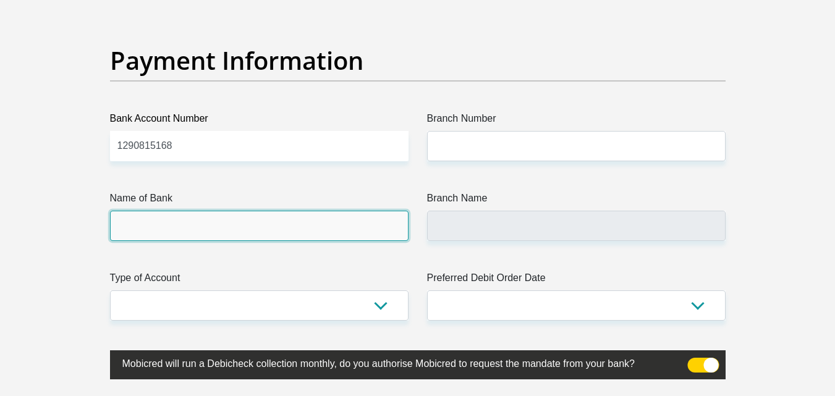
click at [314, 236] on input "Name of Bank" at bounding box center [259, 226] width 299 height 30
click at [306, 220] on input "Name of Bank" at bounding box center [259, 226] width 299 height 30
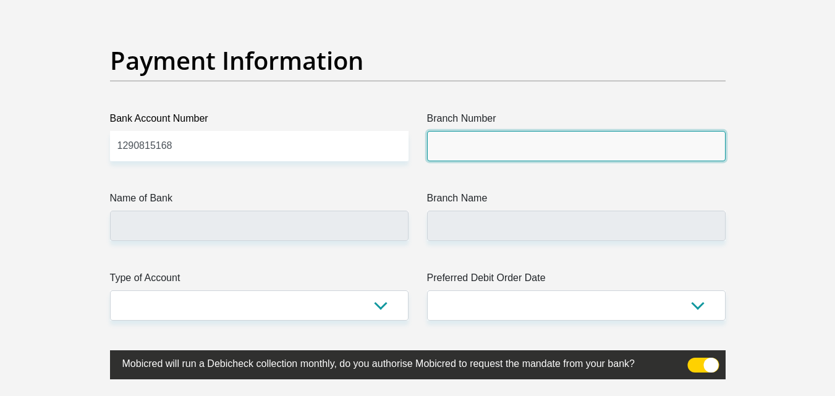
click at [471, 150] on input "Branch Number" at bounding box center [576, 146] width 299 height 30
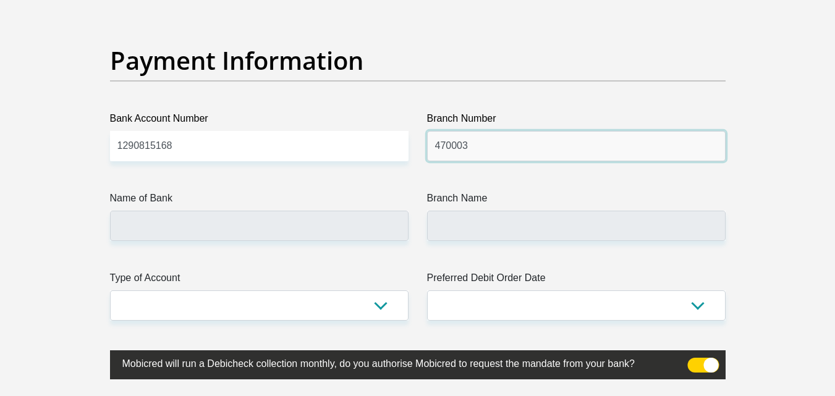
type input "470003"
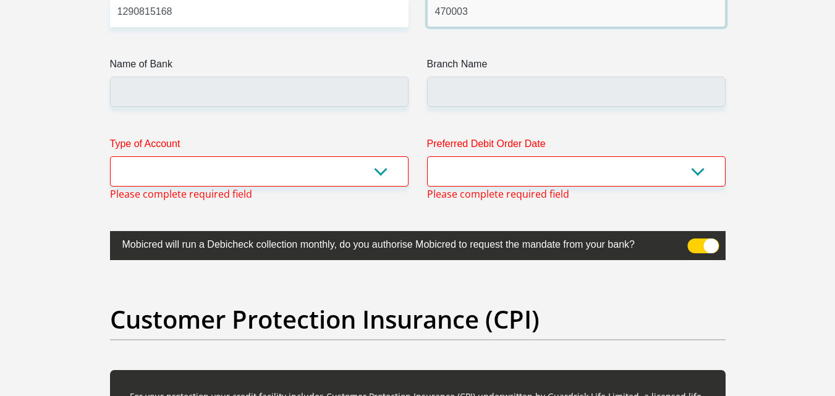
scroll to position [2966, 0]
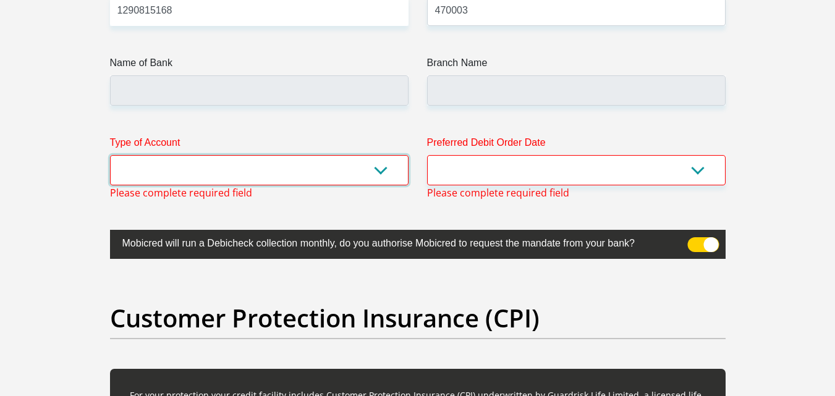
click at [318, 176] on select "Cheque Savings" at bounding box center [259, 170] width 299 height 30
select select "SAV"
click at [110, 155] on select "Cheque Savings" at bounding box center [259, 170] width 299 height 30
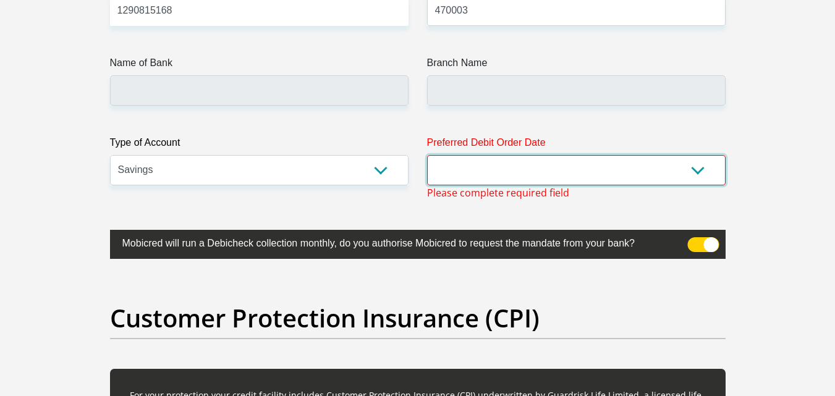
click at [514, 160] on select "1st 2nd 3rd 4th 5th 7th 18th 19th 20th 21st 22nd 23rd 24th 25th 26th 27th 28th …" at bounding box center [576, 170] width 299 height 30
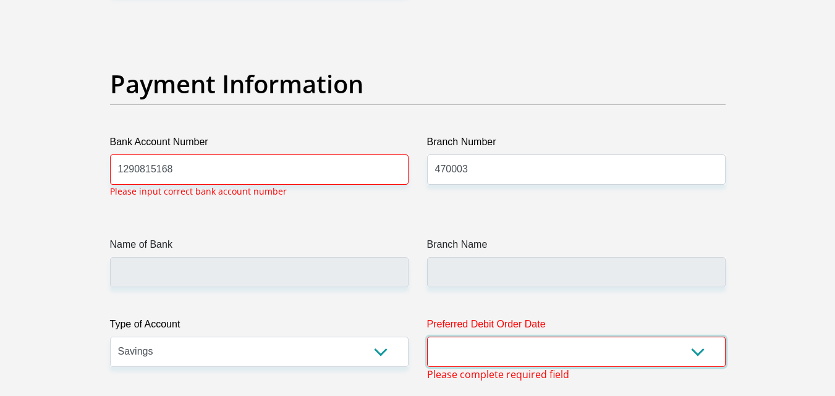
scroll to position [2806, 0]
select select "1"
click at [427, 338] on select "1st 2nd 3rd 4th 5th 7th 18th 19th 20th 21st 22nd 23rd 24th 25th 26th 27th 28th …" at bounding box center [576, 353] width 299 height 30
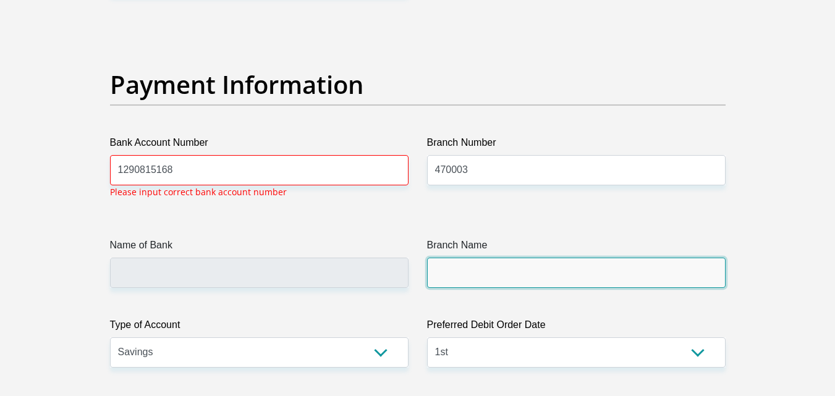
click at [482, 269] on input "Branch Name" at bounding box center [576, 273] width 299 height 30
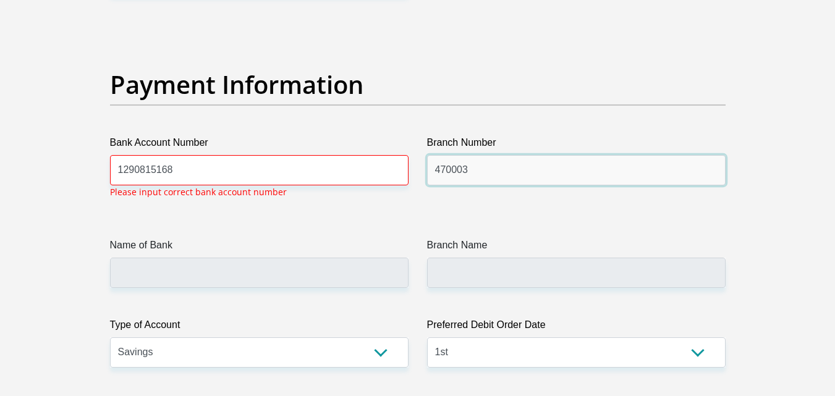
click at [493, 174] on input "470003" at bounding box center [576, 170] width 299 height 30
type input "470010"
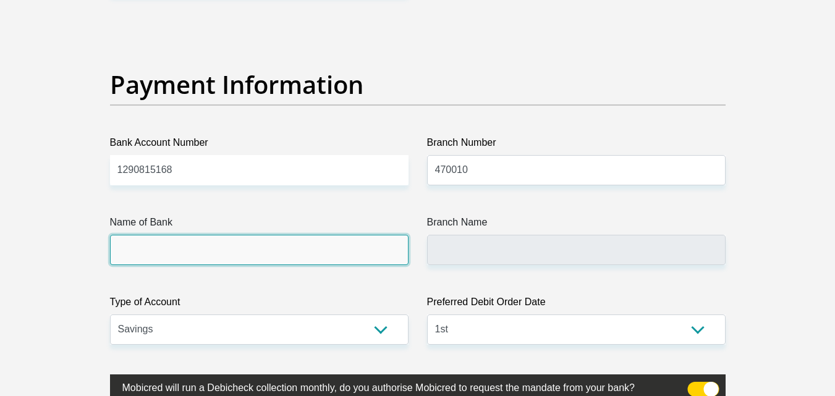
type input "CAPITEC BANK LIMITED"
type input "CAPITEC BANK CPC"
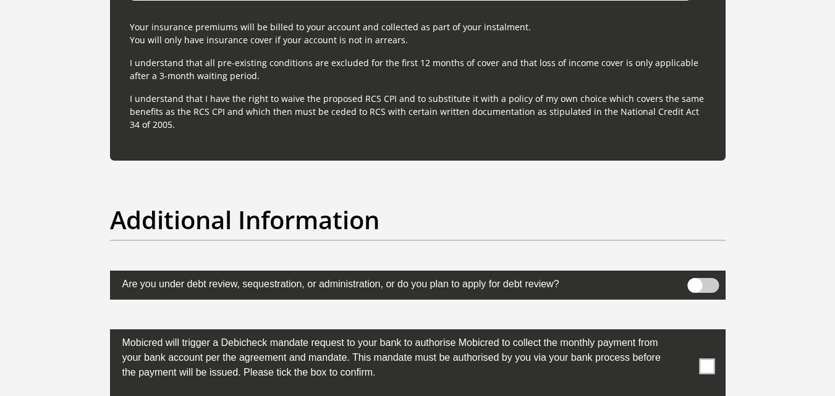
scroll to position [3884, 0]
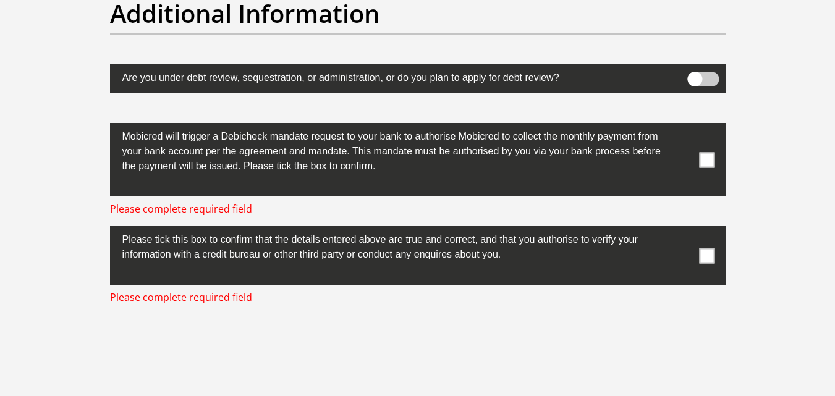
click at [706, 77] on span at bounding box center [704, 79] width 32 height 15
click at [695, 75] on input "checkbox" at bounding box center [695, 75] width 0 height 0
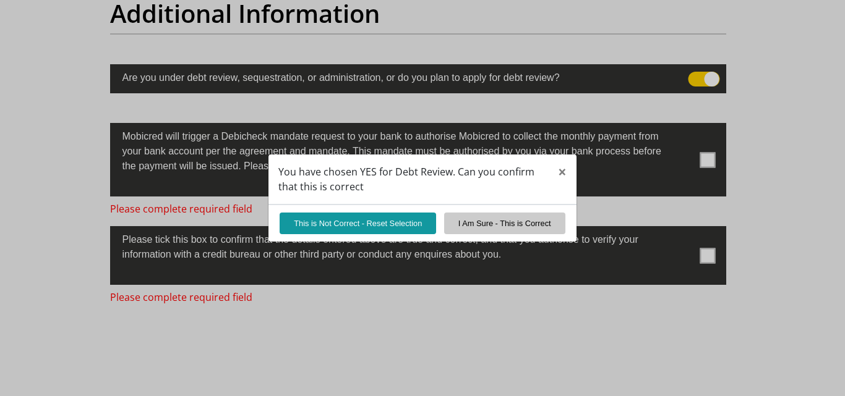
click at [706, 77] on div "You have chosen YES for Debt Review. Can you confirm that this is correct × Thi…" at bounding box center [422, 198] width 845 height 396
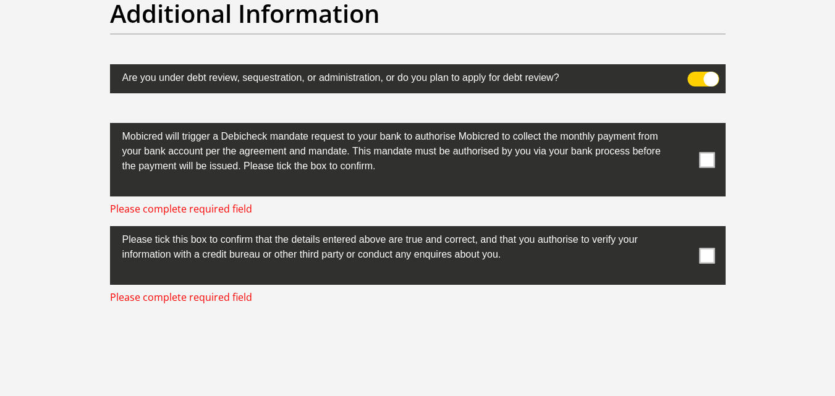
click at [706, 77] on span at bounding box center [704, 79] width 32 height 15
click at [695, 75] on input "checkbox" at bounding box center [695, 75] width 0 height 0
click at [704, 159] on span at bounding box center [706, 159] width 15 height 15
click at [683, 126] on input "checkbox" at bounding box center [683, 126] width 0 height 0
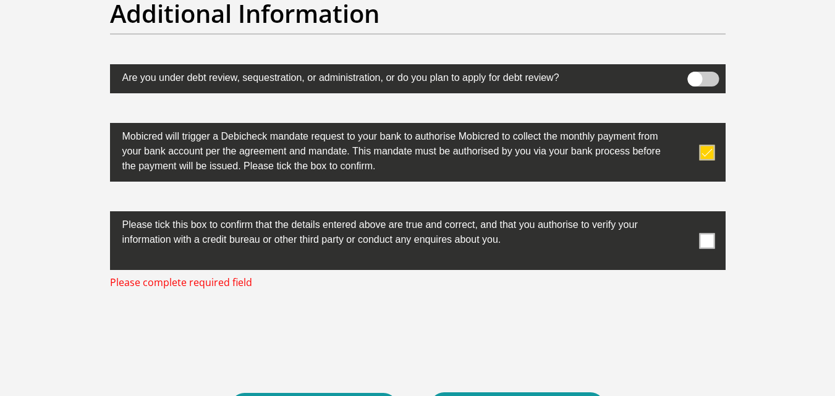
click at [711, 234] on span at bounding box center [706, 240] width 15 height 15
click at [683, 215] on input "checkbox" at bounding box center [683, 215] width 0 height 0
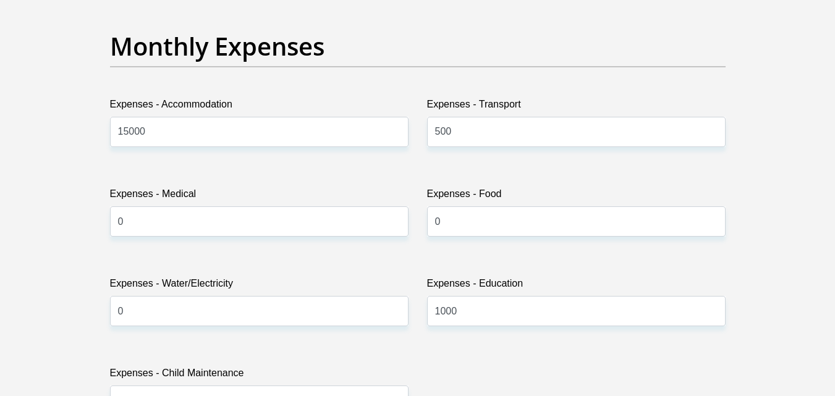
scroll to position [1744, 0]
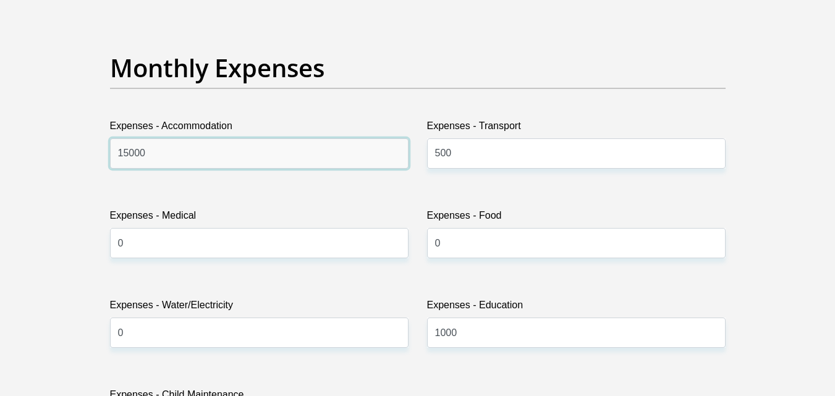
click at [257, 163] on input "15000" at bounding box center [259, 154] width 299 height 30
type input "1"
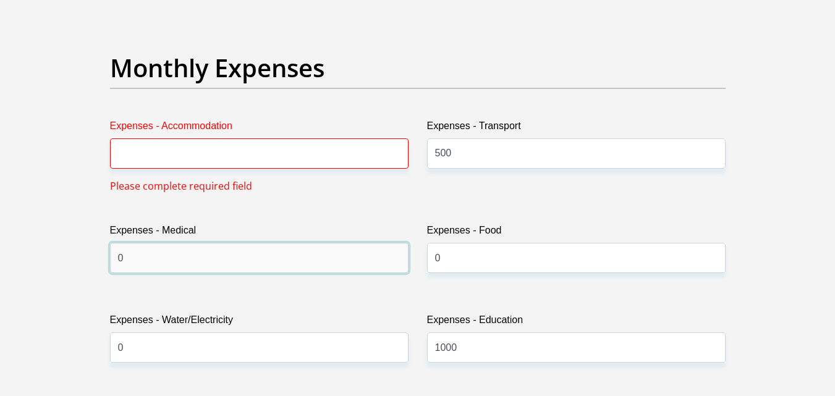
click at [158, 258] on input "0" at bounding box center [259, 258] width 299 height 30
type input "350"
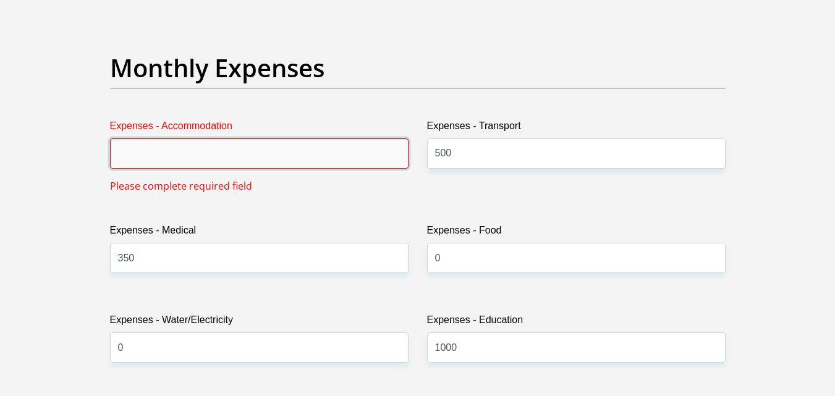
click at [176, 148] on input "Expenses - Accommodation" at bounding box center [259, 154] width 299 height 30
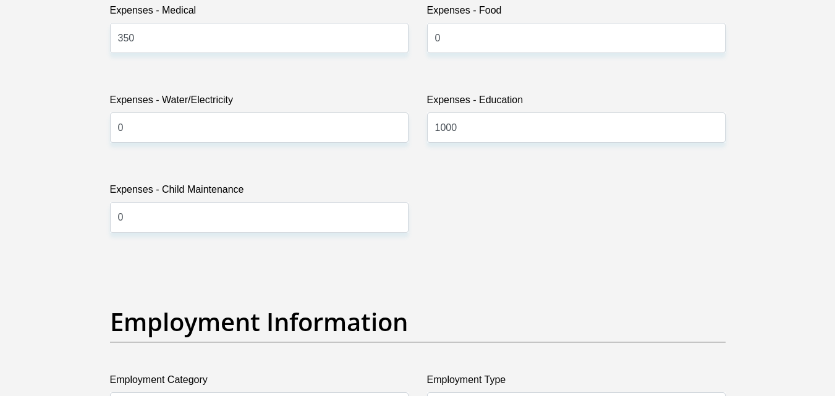
scroll to position [1963, 0]
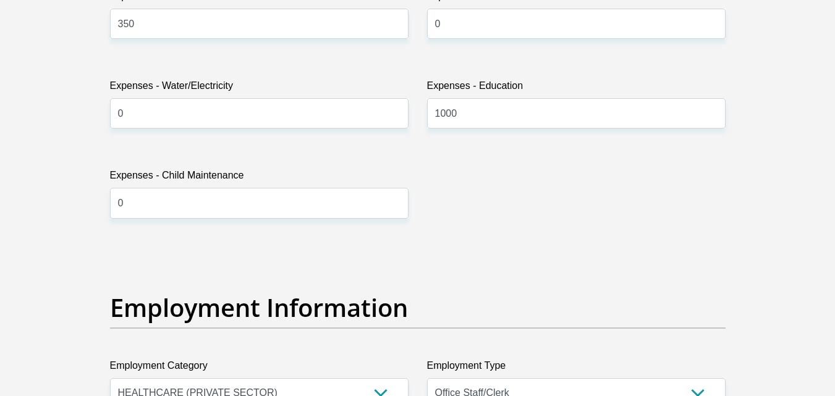
type input "0"
click at [190, 113] on input "0" at bounding box center [259, 113] width 299 height 30
click at [286, 124] on input "3500" at bounding box center [259, 113] width 299 height 30
click at [286, 104] on input "3500" at bounding box center [259, 113] width 299 height 30
type input "3"
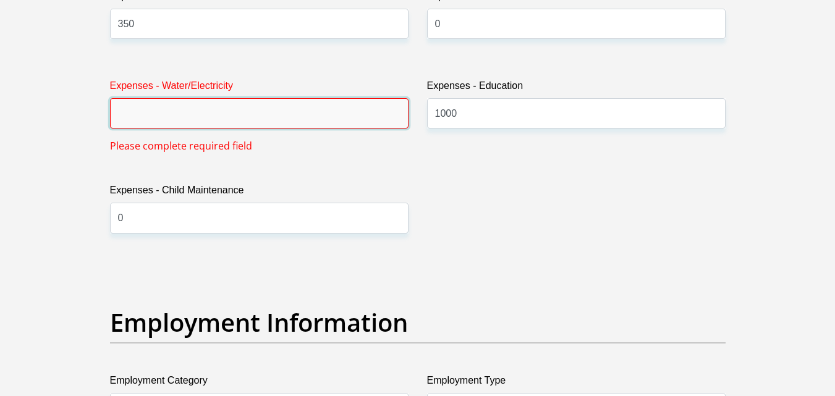
type input "0"
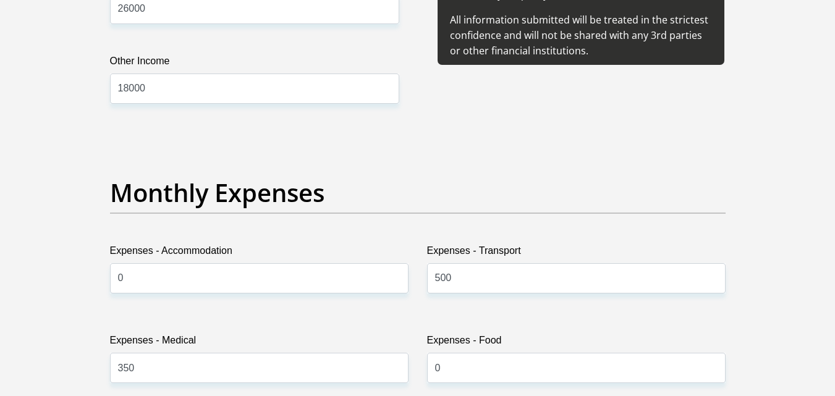
scroll to position [1604, 0]
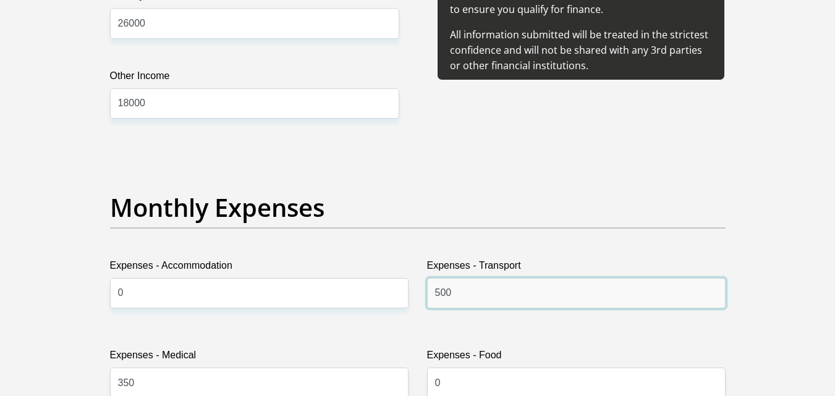
click at [497, 294] on input "500" at bounding box center [576, 293] width 299 height 30
type input "5"
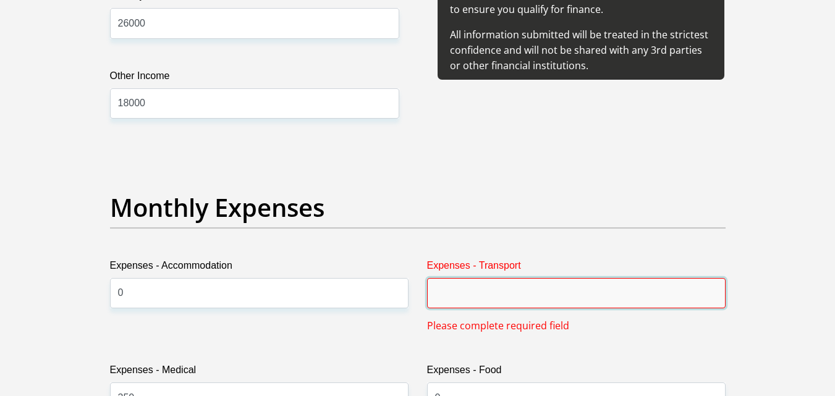
type input "3"
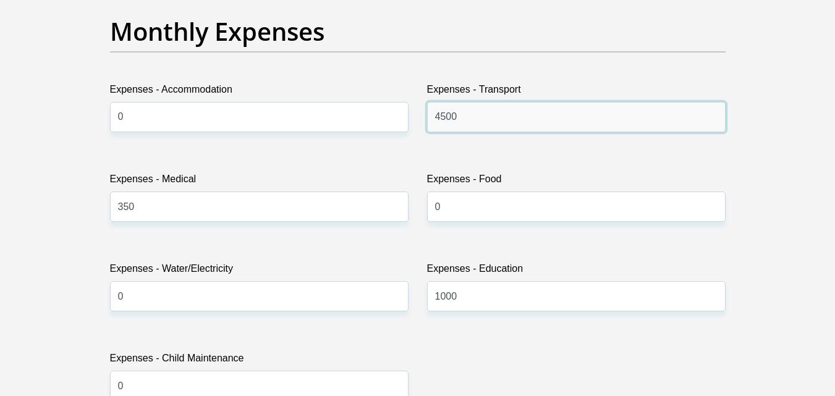
scroll to position [1788, 0]
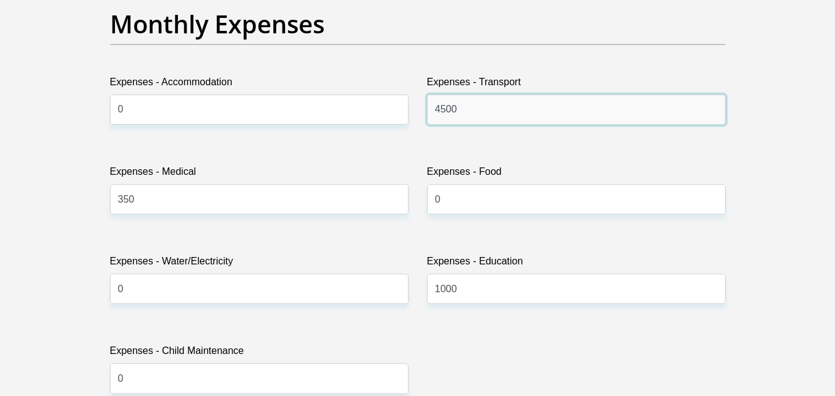
type input "4500"
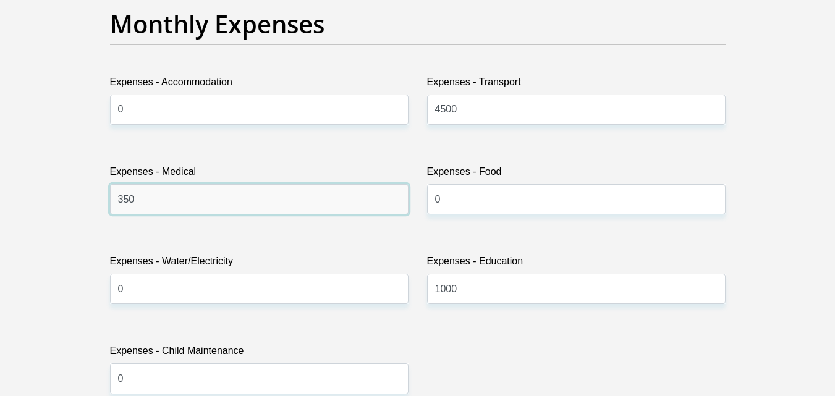
click at [195, 195] on input "350" at bounding box center [259, 199] width 299 height 30
type input "3"
type input "600"
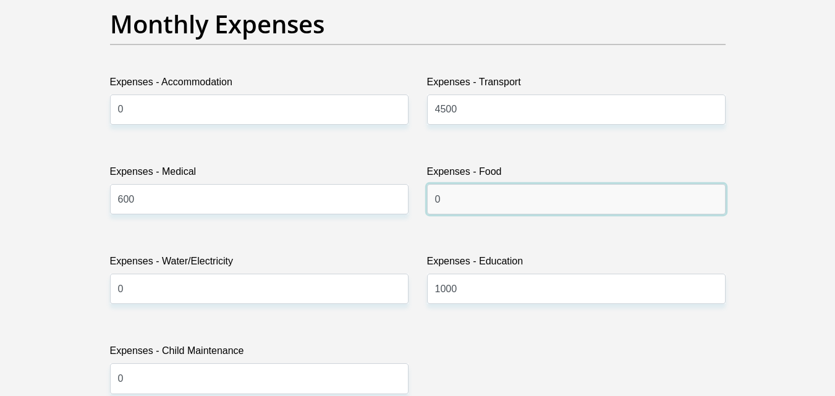
click at [471, 200] on input "0" at bounding box center [576, 199] width 299 height 30
type input "2000"
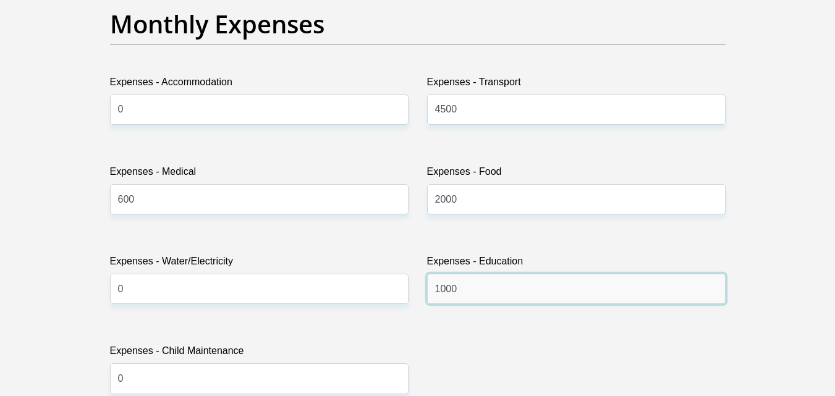
click at [474, 290] on input "1000" at bounding box center [576, 289] width 299 height 30
type input "1"
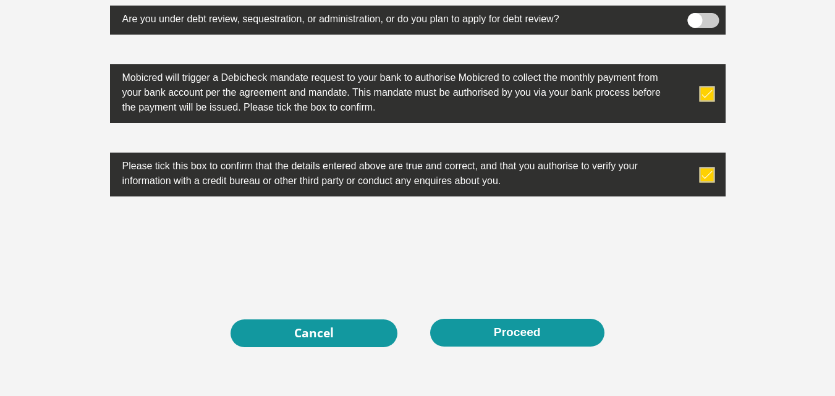
scroll to position [3965, 0]
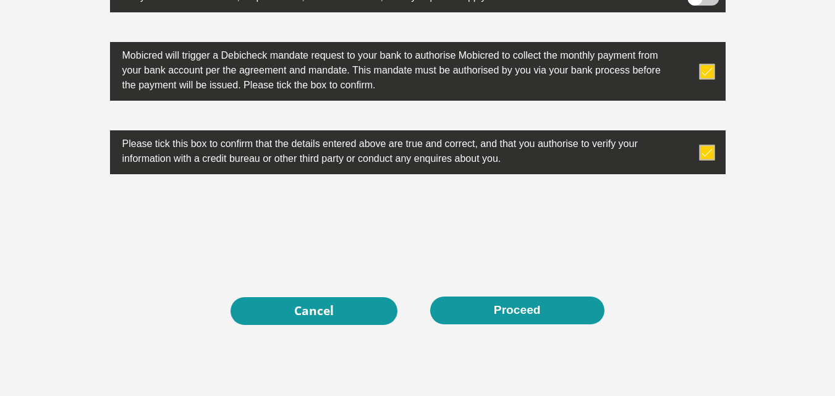
type input "4970"
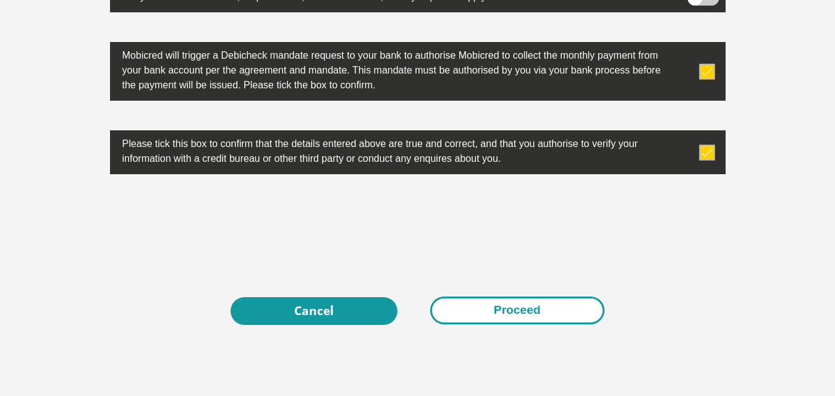
click at [511, 303] on button "Proceed" at bounding box center [517, 311] width 174 height 28
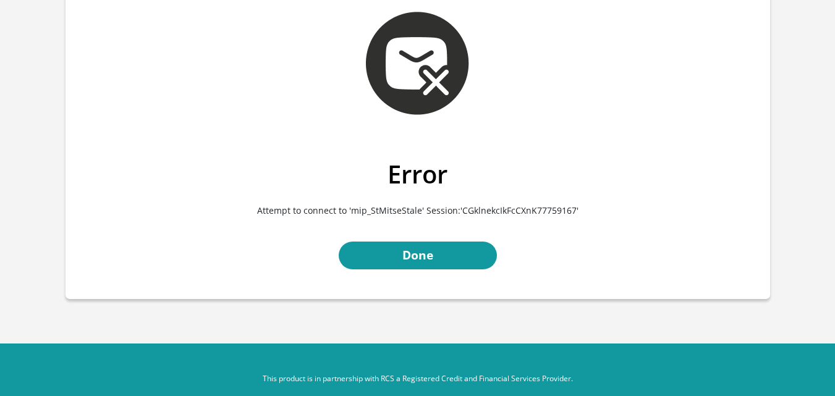
scroll to position [69, 0]
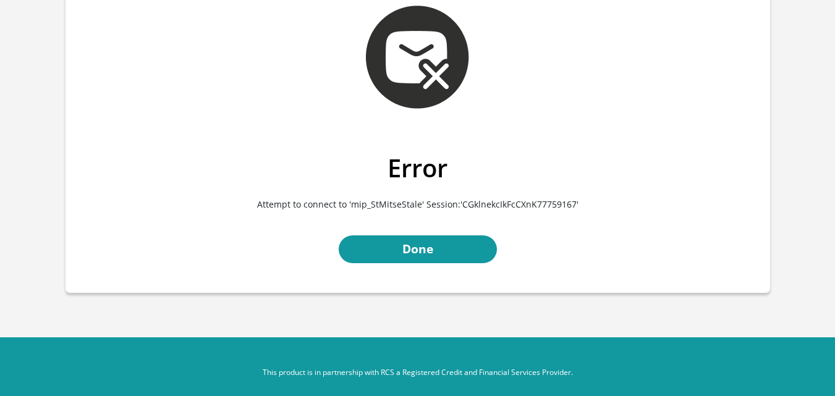
click at [430, 265] on div "Error Attempt to connect to 'mip_StMitseStale' Session:'CGklnekcIkFcCXnK7775916…" at bounding box center [418, 223] width 705 height 140
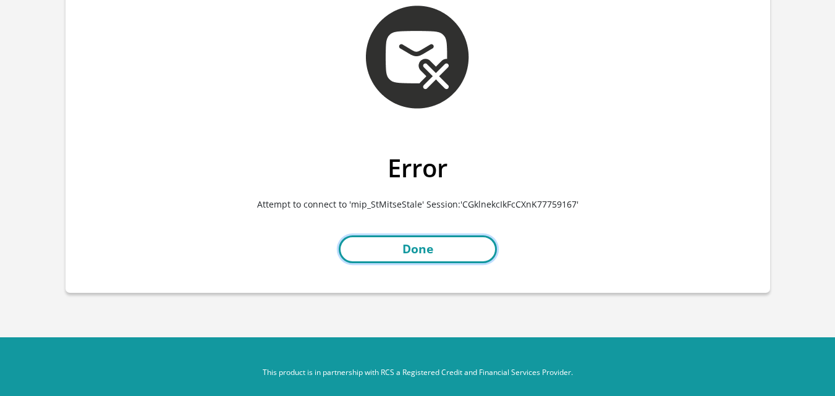
click at [430, 250] on link "Done" at bounding box center [418, 250] width 158 height 28
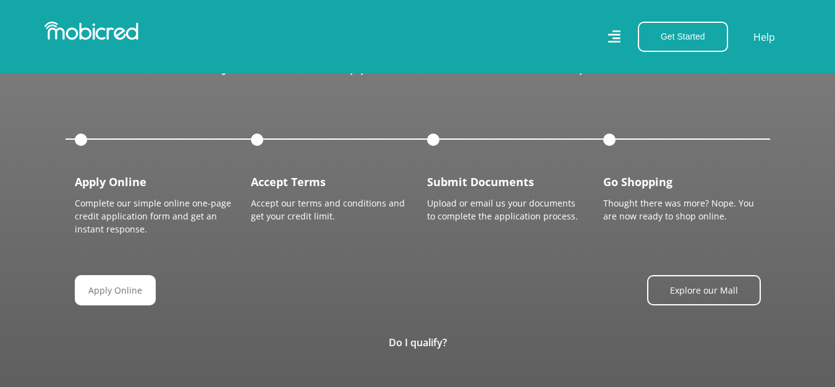
scroll to position [0, 2820]
click at [433, 336] on link "Do I qualify?" at bounding box center [418, 343] width 58 height 14
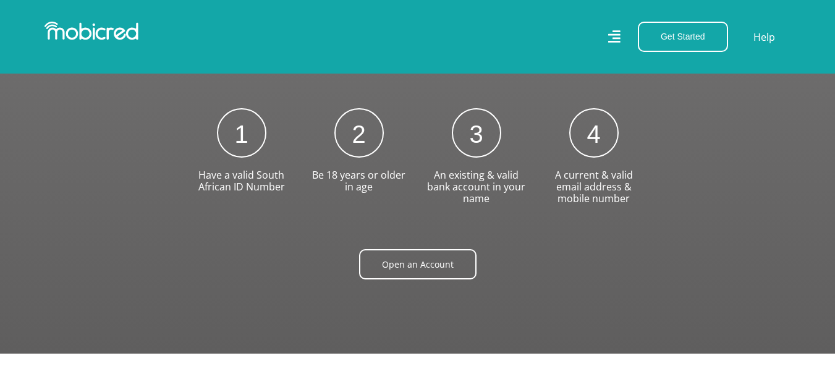
scroll to position [0, 2820]
click at [415, 249] on link "Open an Account" at bounding box center [422, 264] width 117 height 30
click at [618, 40] on icon at bounding box center [614, 37] width 12 height 18
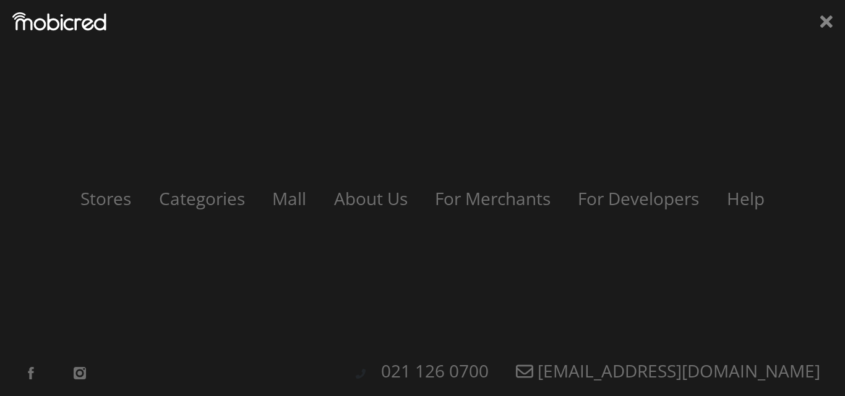
scroll to position [0, 2820]
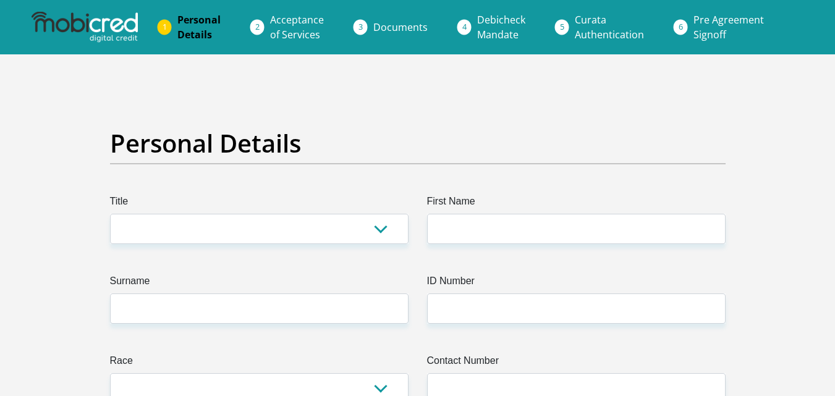
click at [694, 31] on span "Pre Agreement Signoff" at bounding box center [729, 27] width 70 height 28
click at [599, 23] on span "Curata Authentication" at bounding box center [609, 27] width 69 height 28
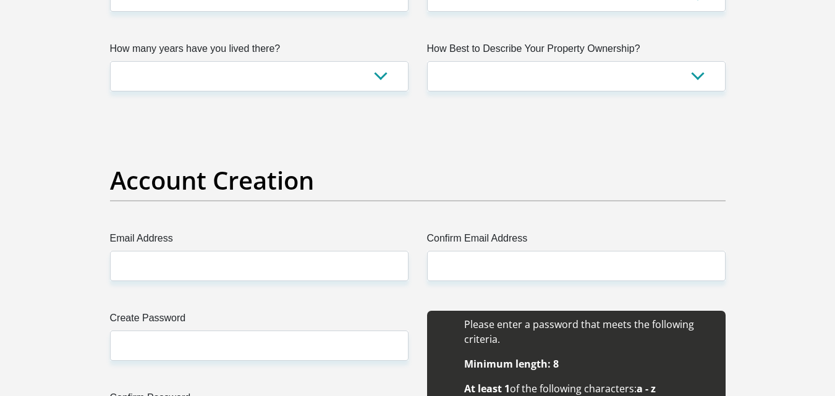
scroll to position [528, 0]
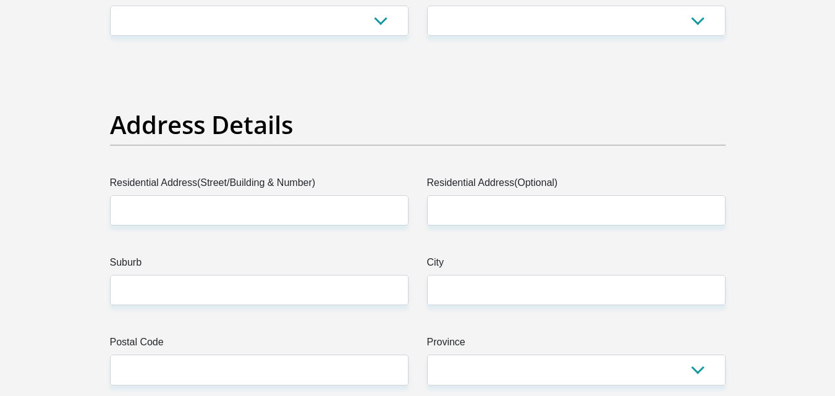
drag, startPoint x: 830, startPoint y: 62, endPoint x: 830, endPoint y: -2, distance: 64.9
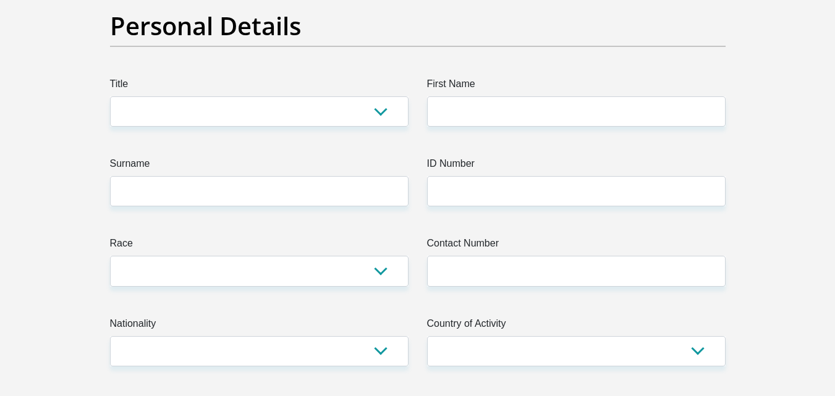
scroll to position [0, 0]
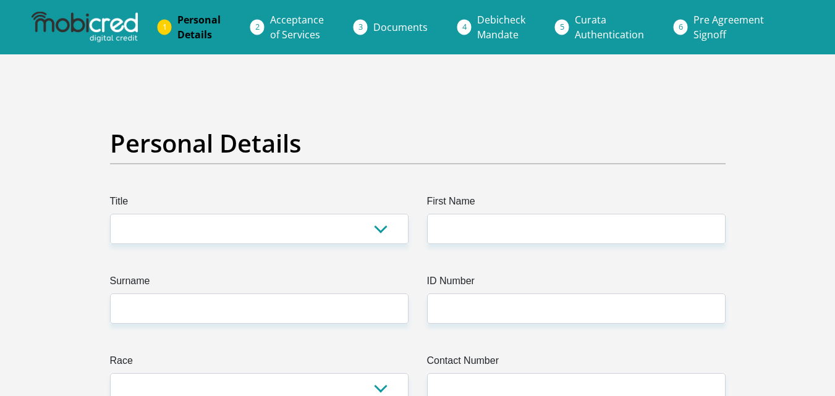
click at [306, 20] on span "Acceptance of Services" at bounding box center [297, 27] width 54 height 28
click at [262, 27] on li "Acceptance of Services" at bounding box center [311, 27] width 103 height 40
